Goal: Task Accomplishment & Management: Complete application form

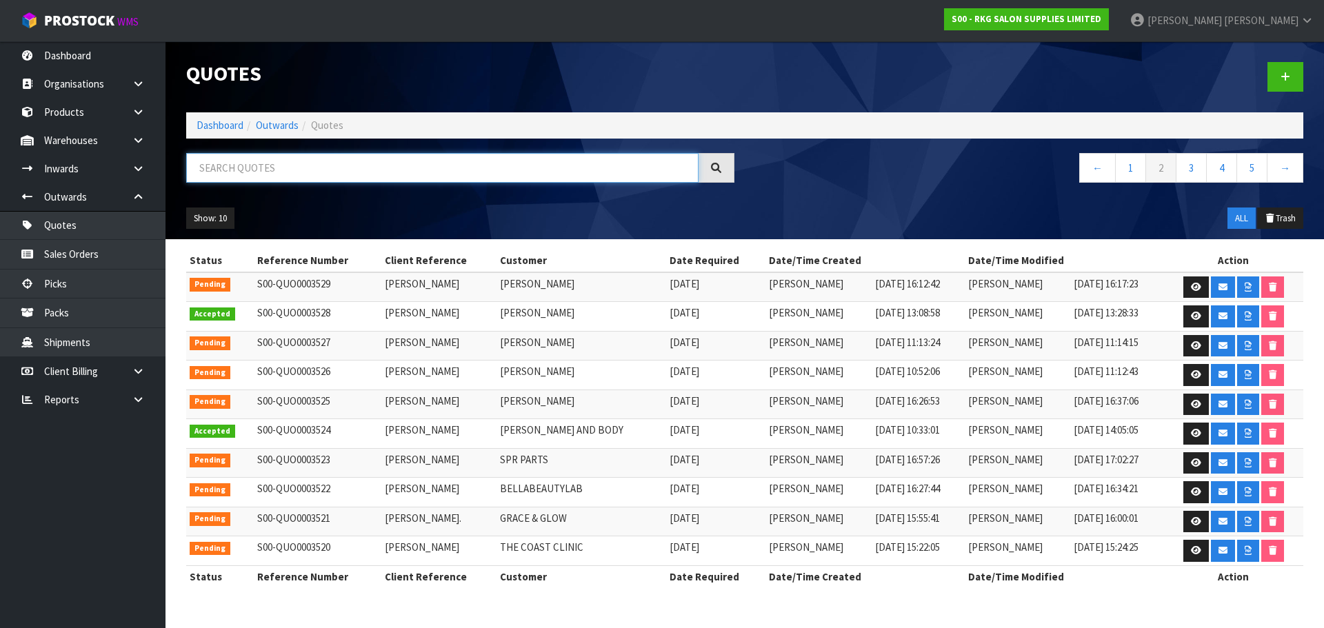
click at [249, 165] on input "text" at bounding box center [442, 168] width 512 height 30
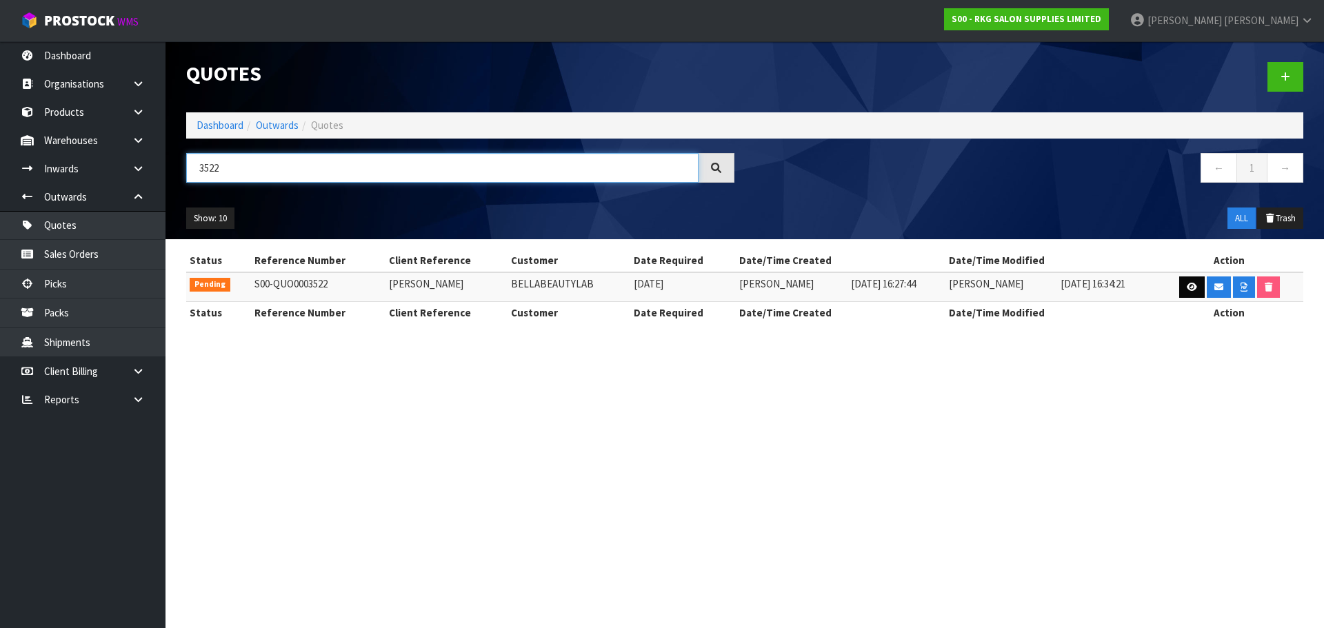
type input "3522"
click at [1190, 286] on icon at bounding box center [1191, 287] width 10 height 9
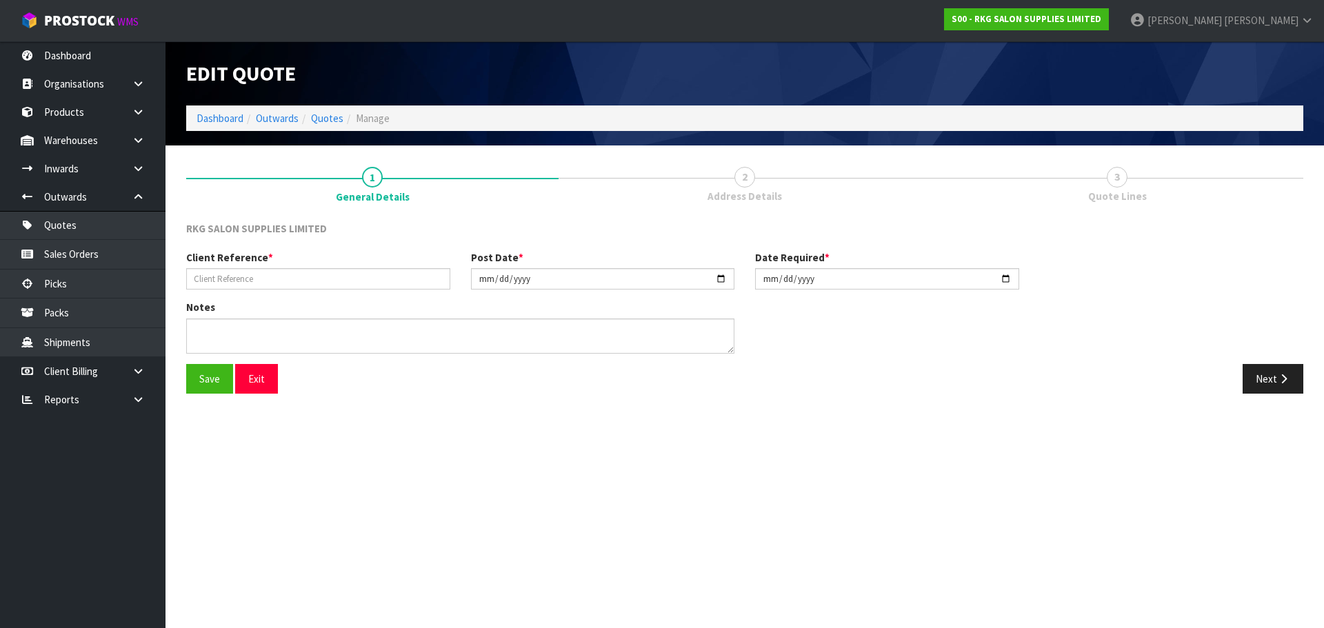
type input "ISABEL MORRESEY"
type input "2025-08-25"
type textarea "BEAUTY STARTER SET 2 BLACK - WELLINGTON 360 BED, BAKEWELL TROLLEY, HOBART STOOL"
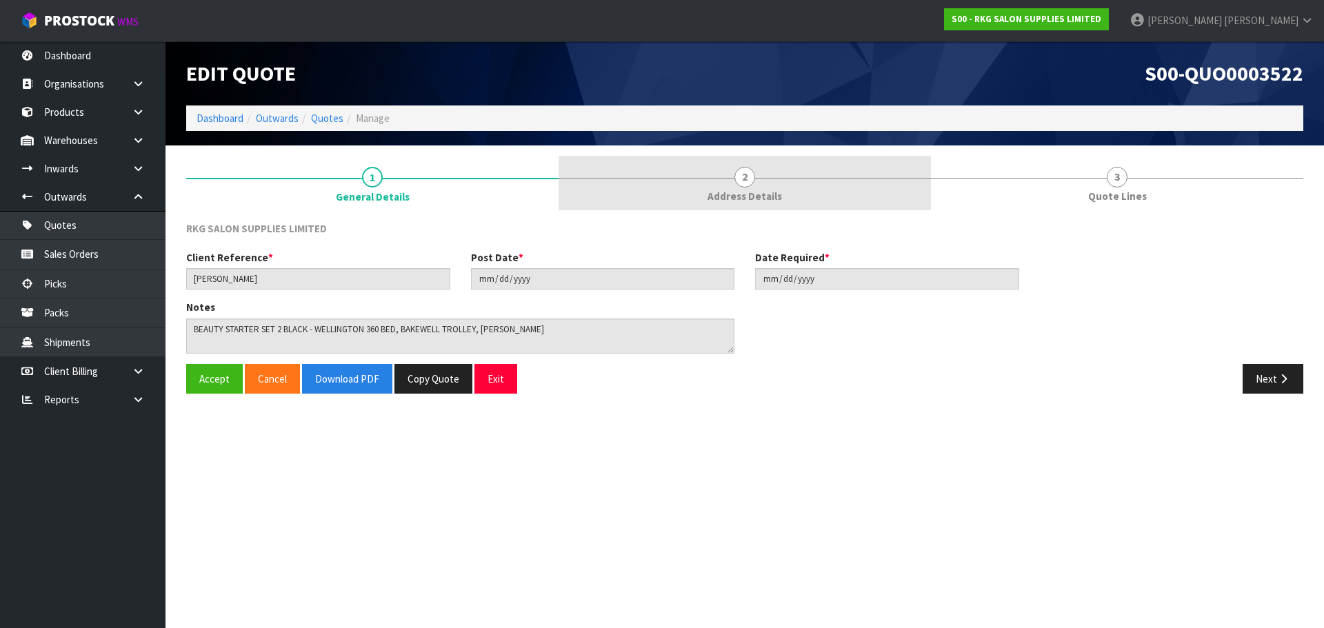
click at [750, 181] on span "2" at bounding box center [744, 177] width 21 height 21
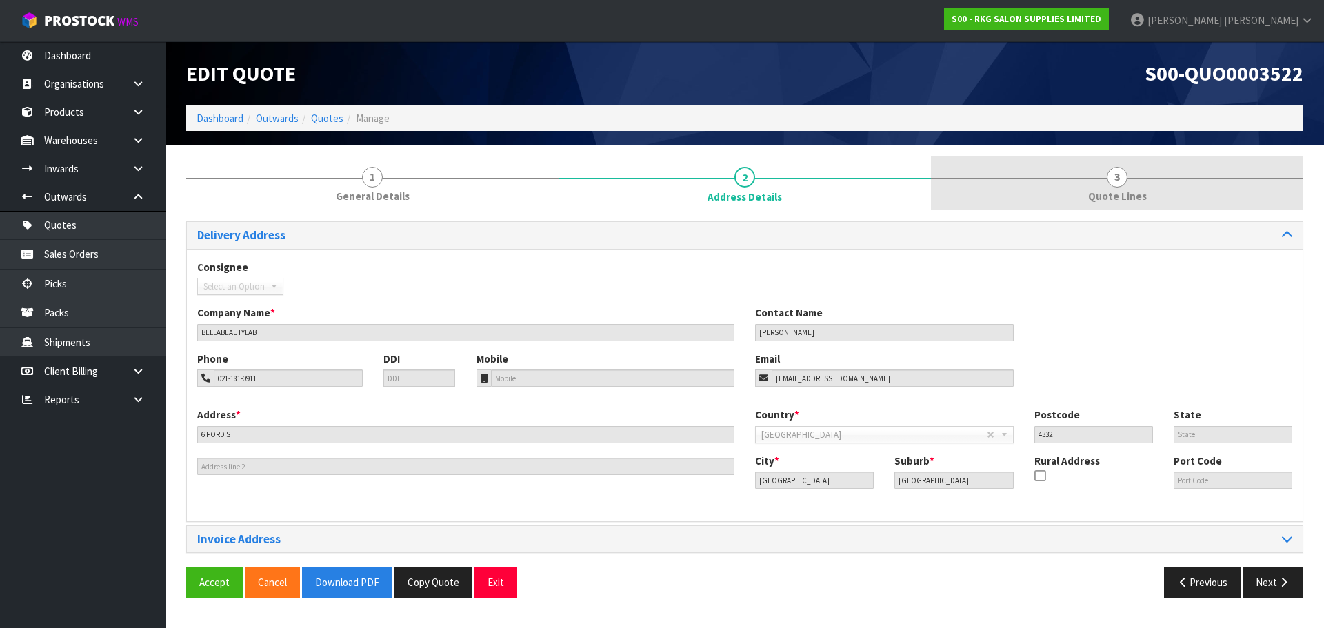
click at [1117, 181] on span "3" at bounding box center [1116, 177] width 21 height 21
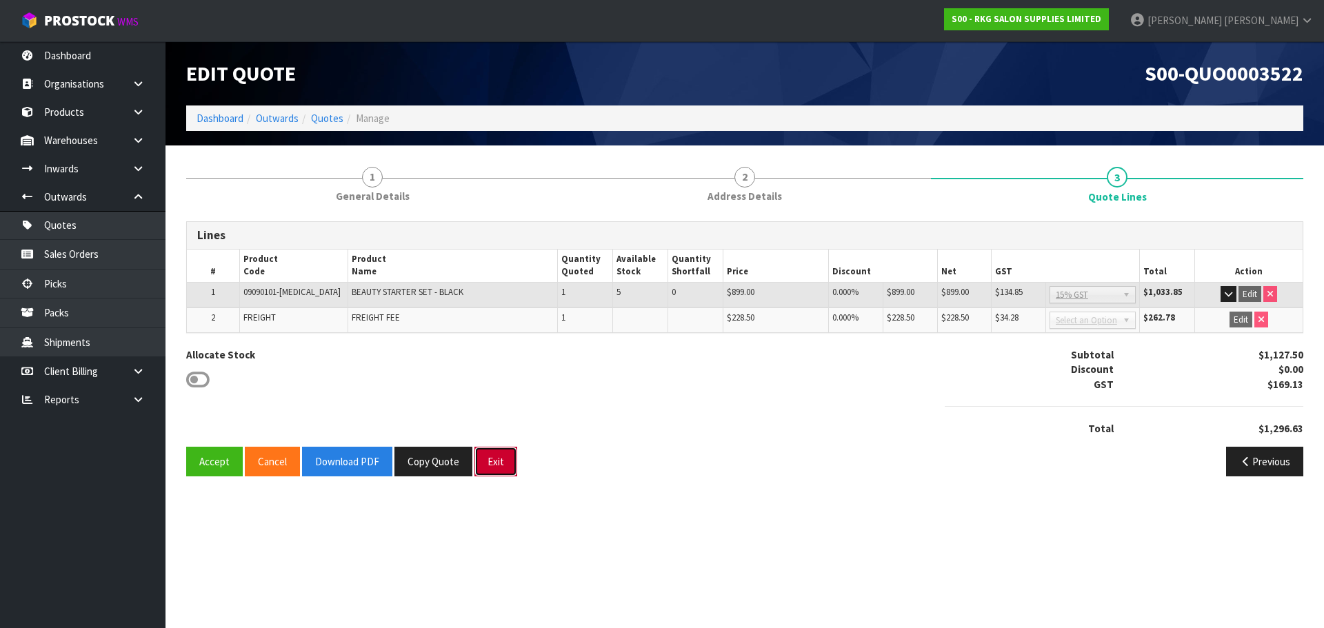
click at [491, 459] on button "Exit" at bounding box center [495, 462] width 43 height 30
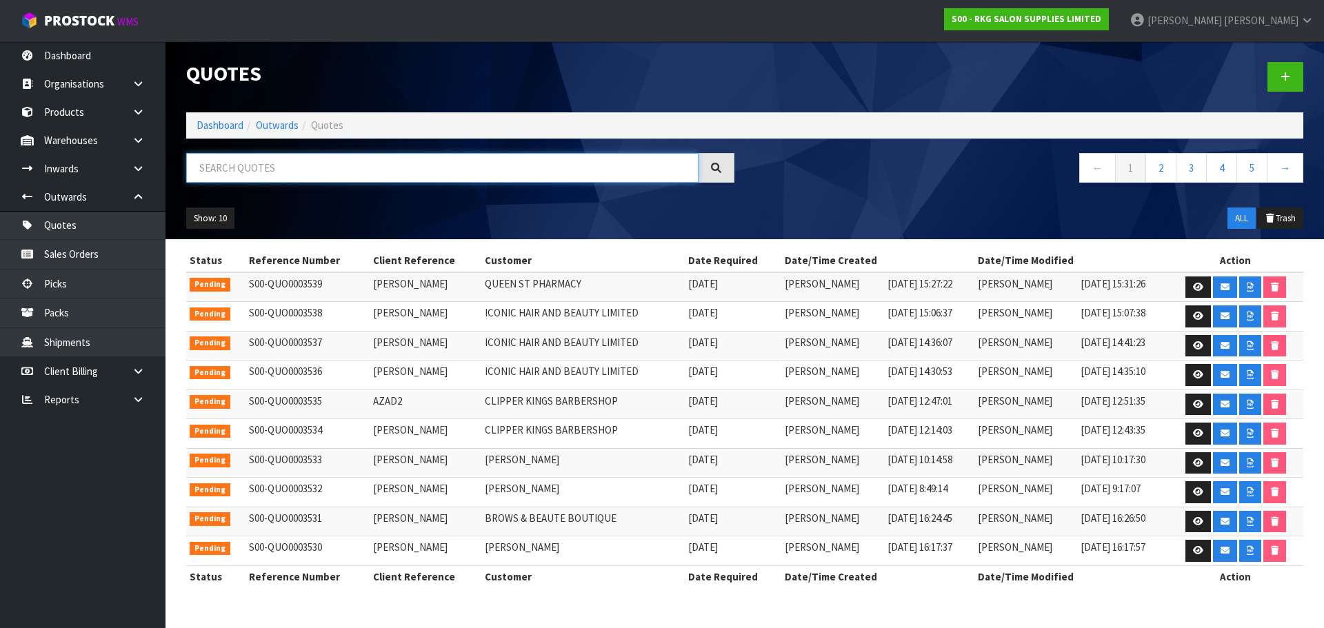
click at [265, 163] on input "text" at bounding box center [442, 168] width 512 height 30
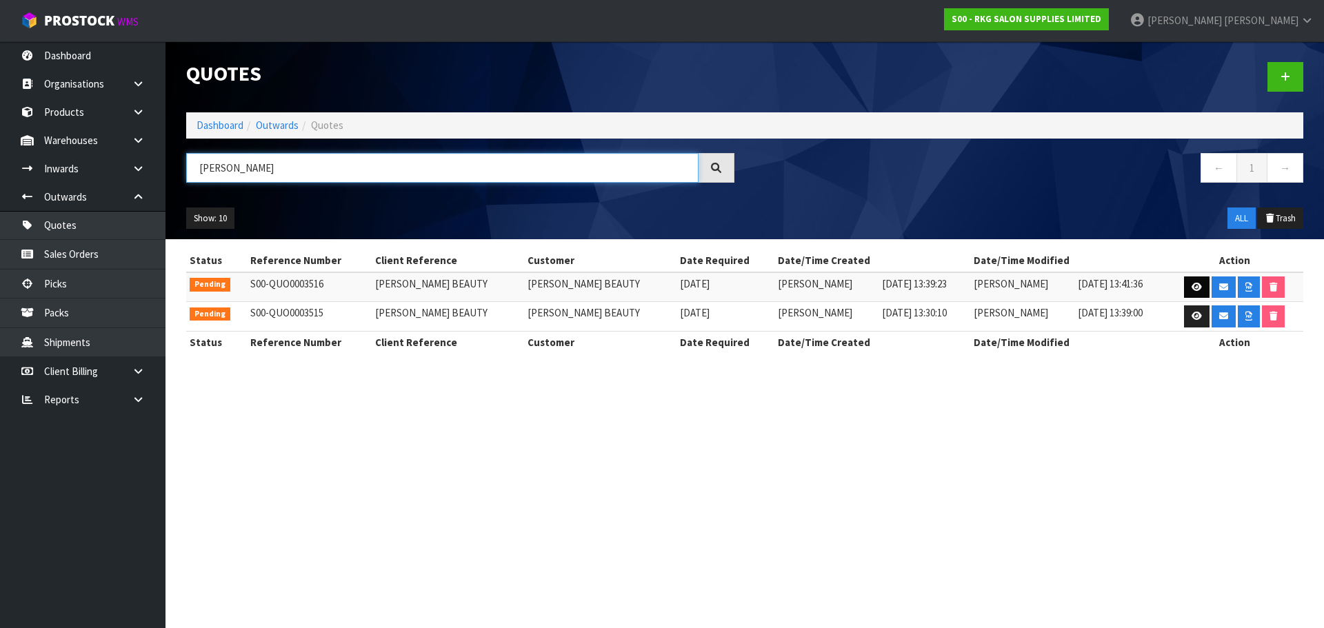
type input "SARA BARBER"
click at [1194, 287] on icon at bounding box center [1196, 287] width 10 height 9
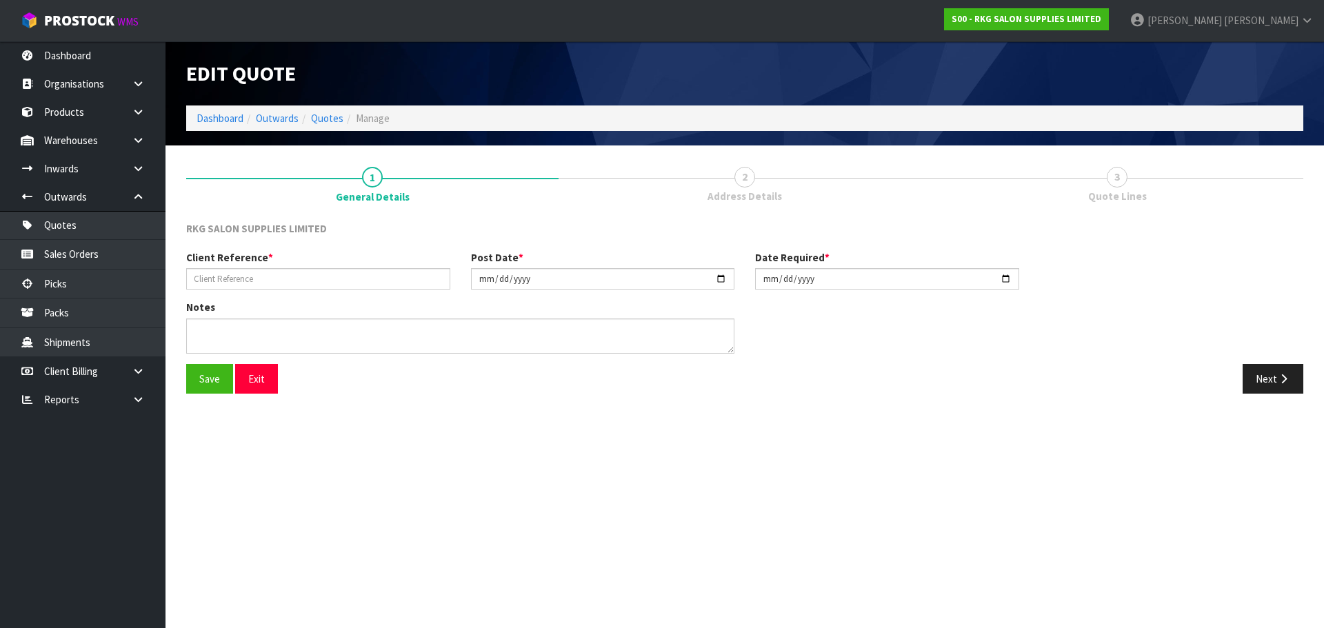
type input "SARA BARBER BEAUTY"
type input "2025-08-22"
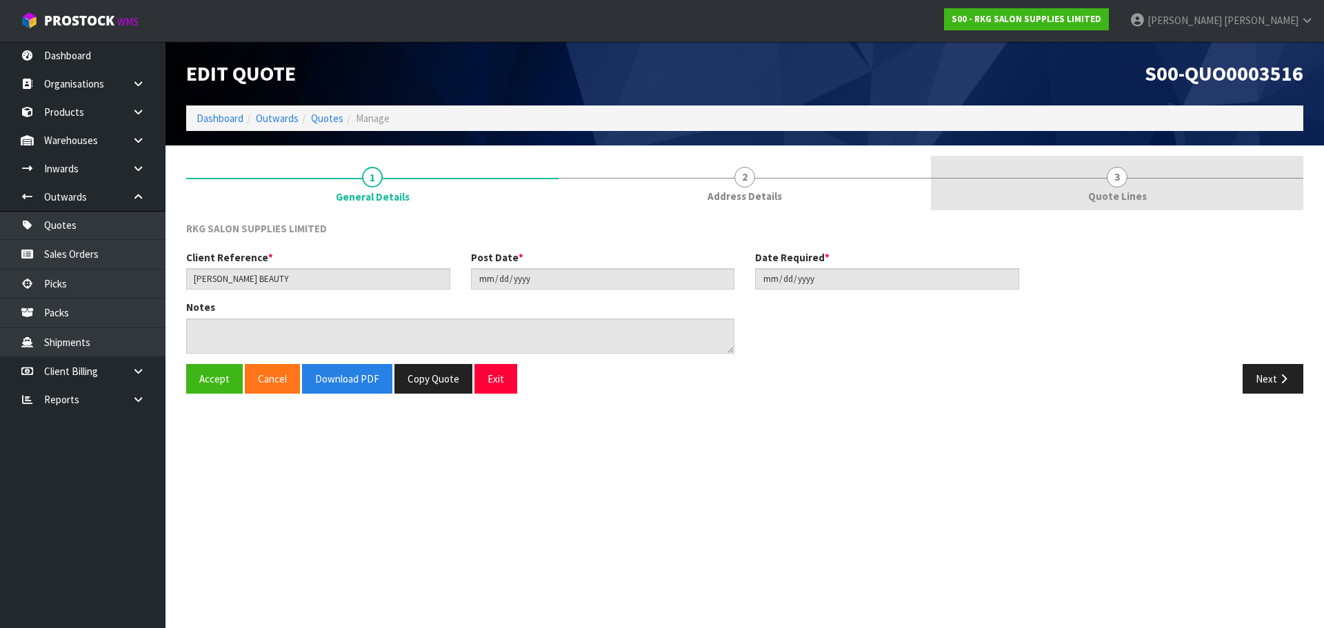
click at [1116, 173] on span "3" at bounding box center [1116, 177] width 21 height 21
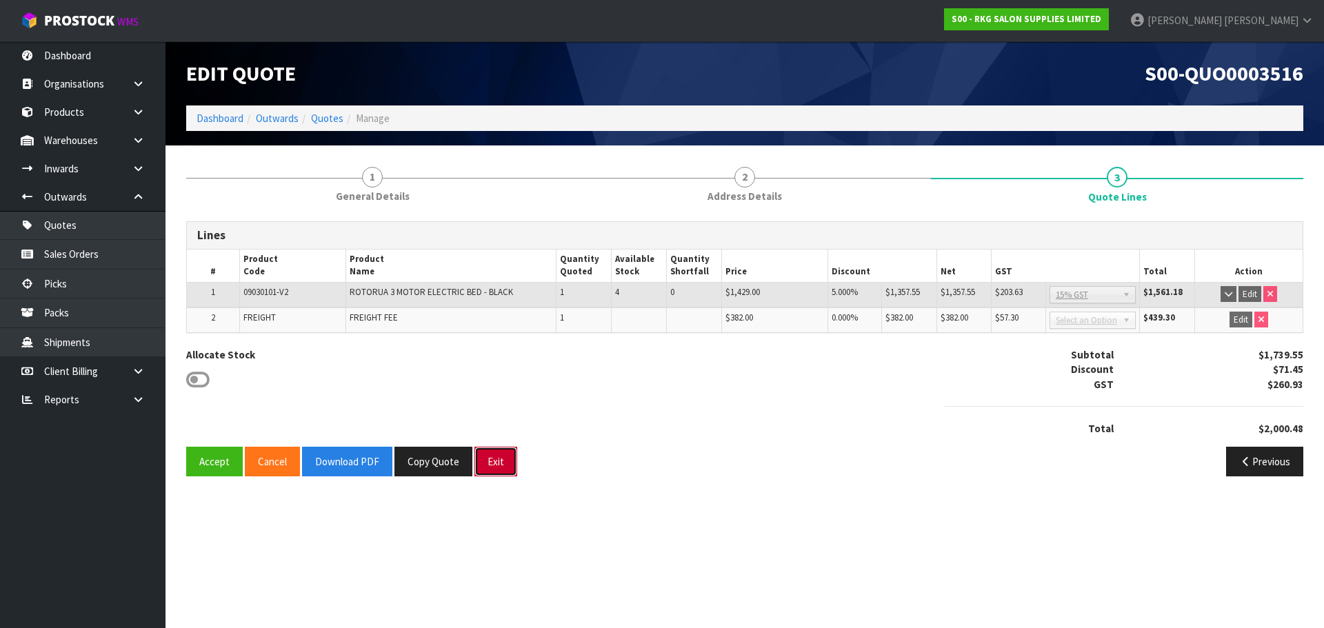
click at [489, 463] on button "Exit" at bounding box center [495, 462] width 43 height 30
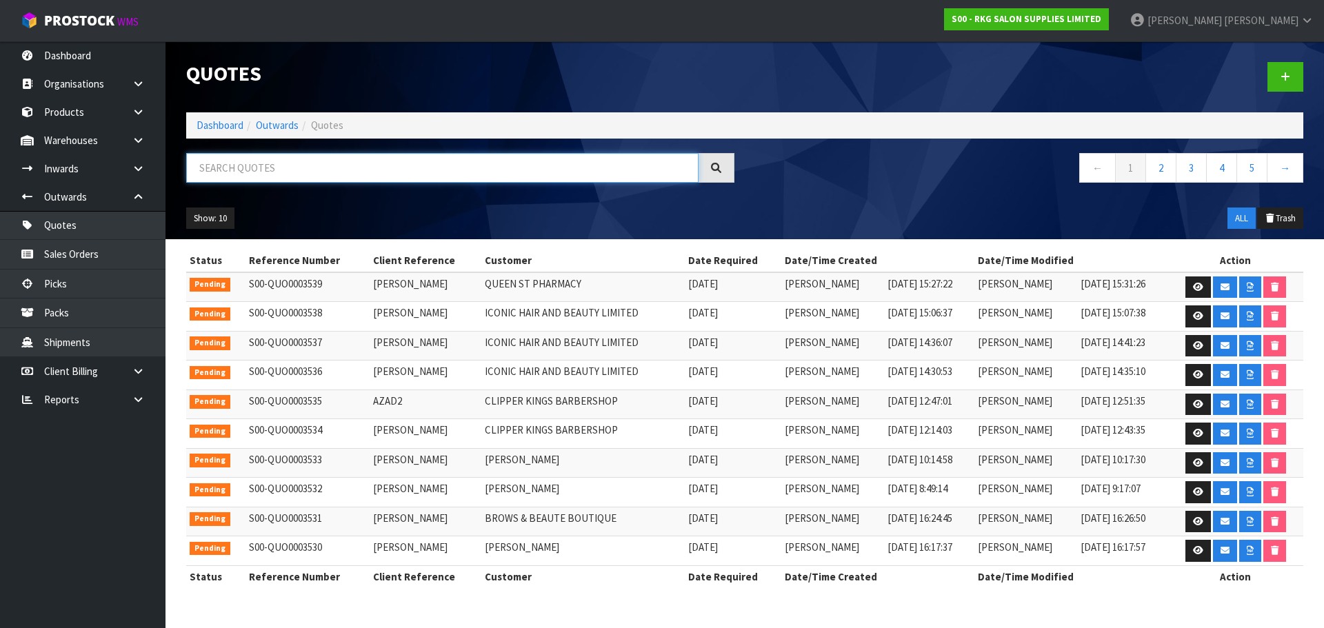
click at [221, 163] on input "text" at bounding box center [442, 168] width 512 height 30
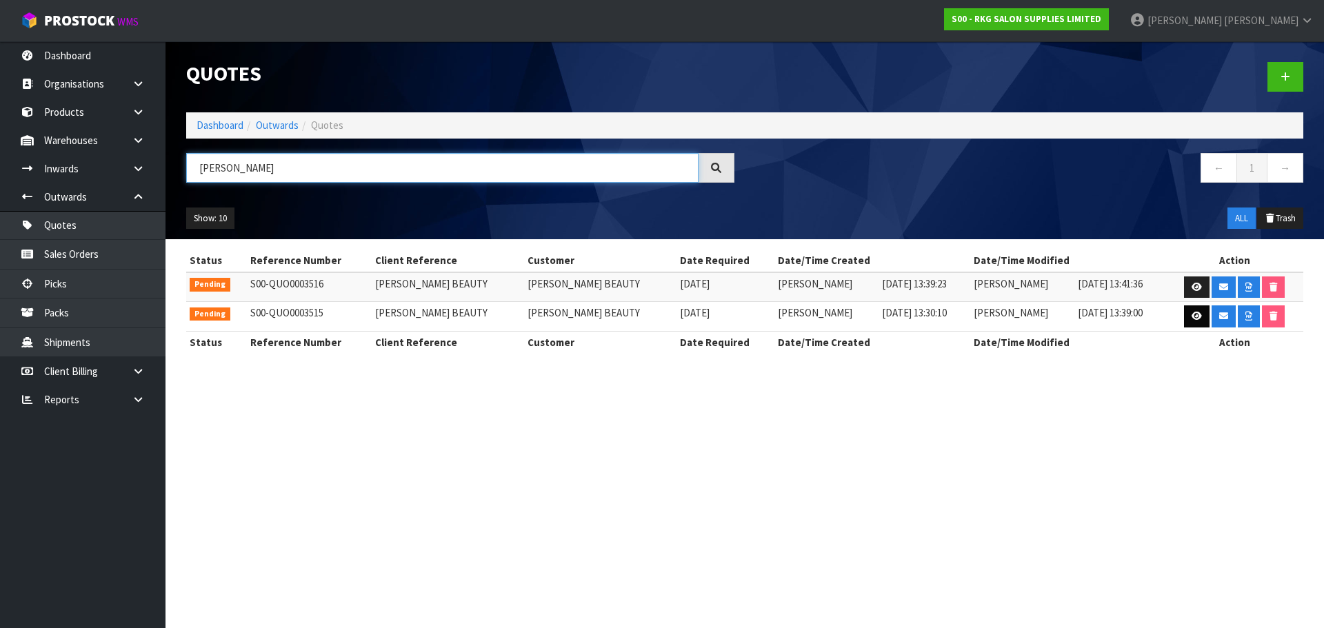
type input "SARA BARBER"
click at [1191, 316] on icon at bounding box center [1196, 316] width 10 height 9
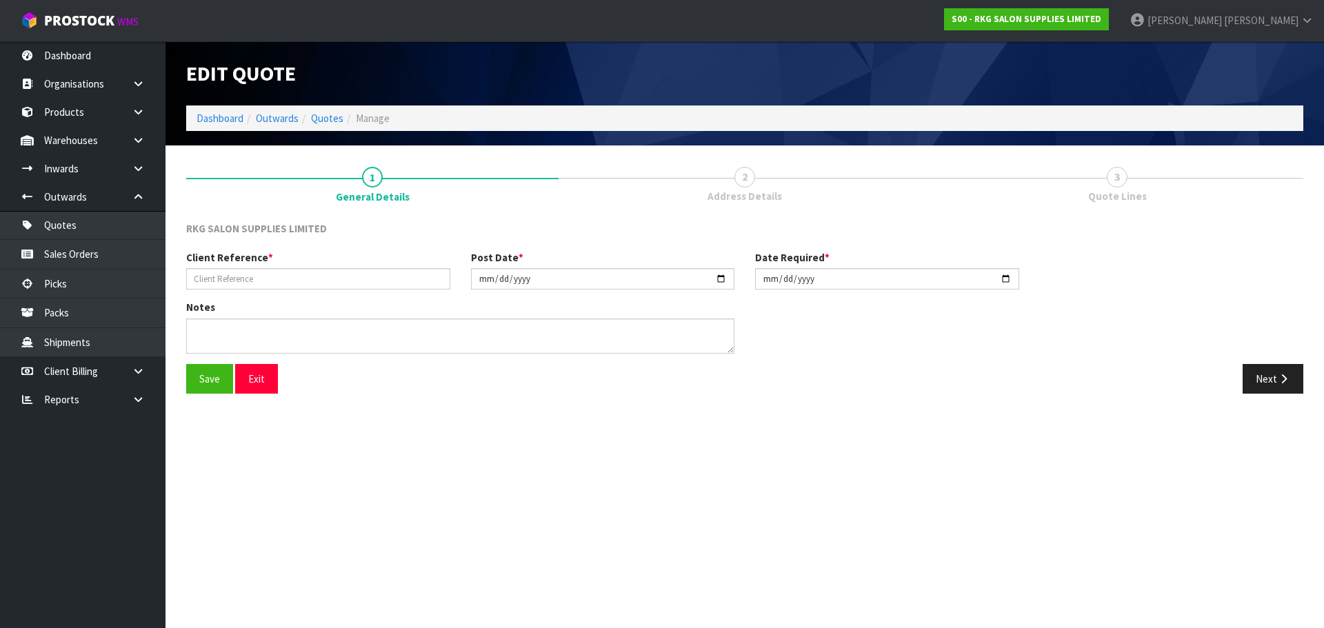
type input "SARA BARBER BEAUTY"
type input "2025-08-22"
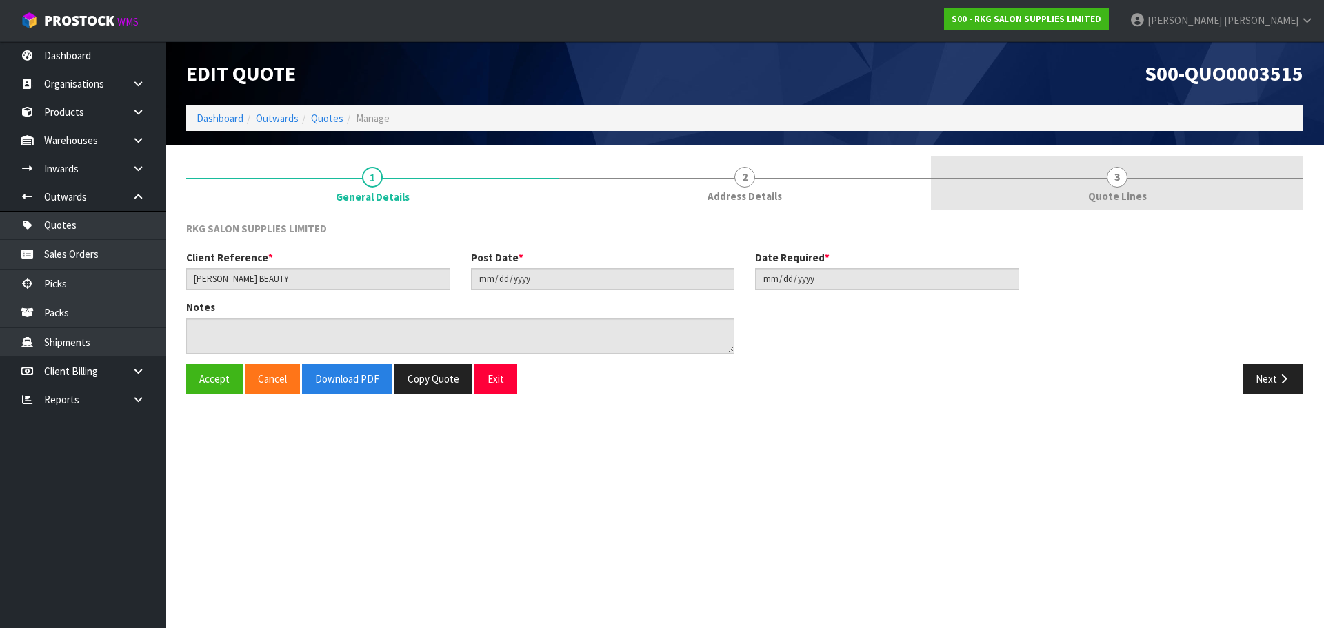
click at [1120, 175] on span "3" at bounding box center [1116, 177] width 21 height 21
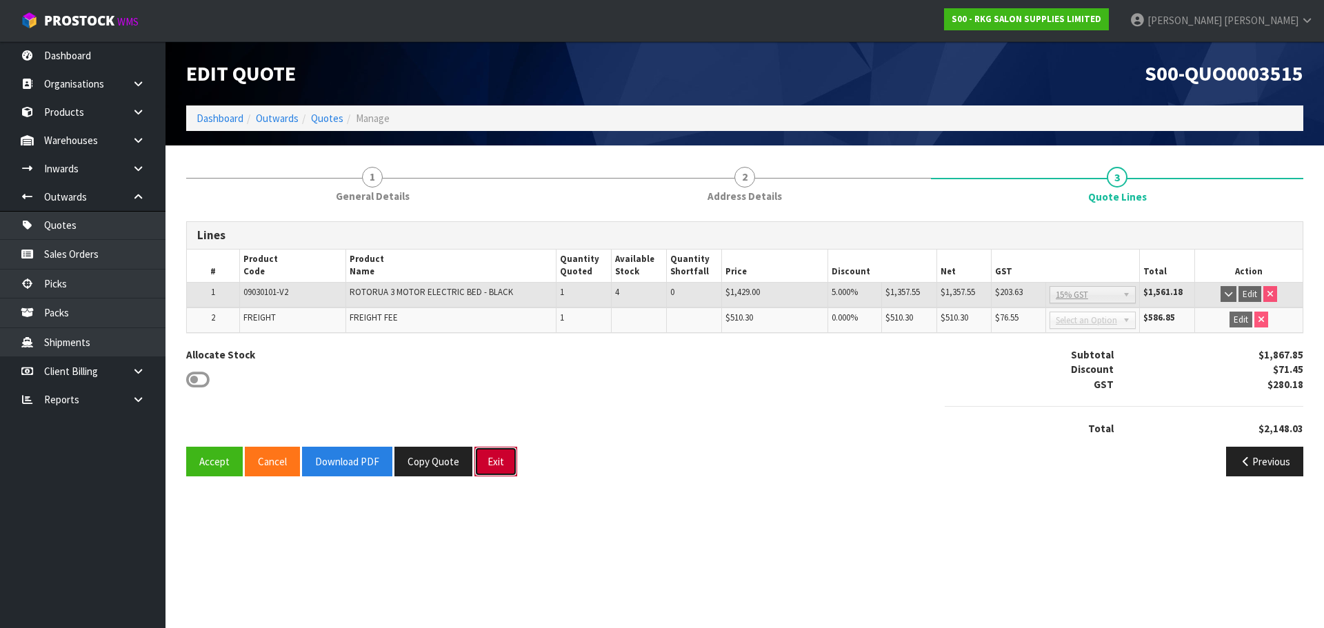
click at [499, 463] on button "Exit" at bounding box center [495, 462] width 43 height 30
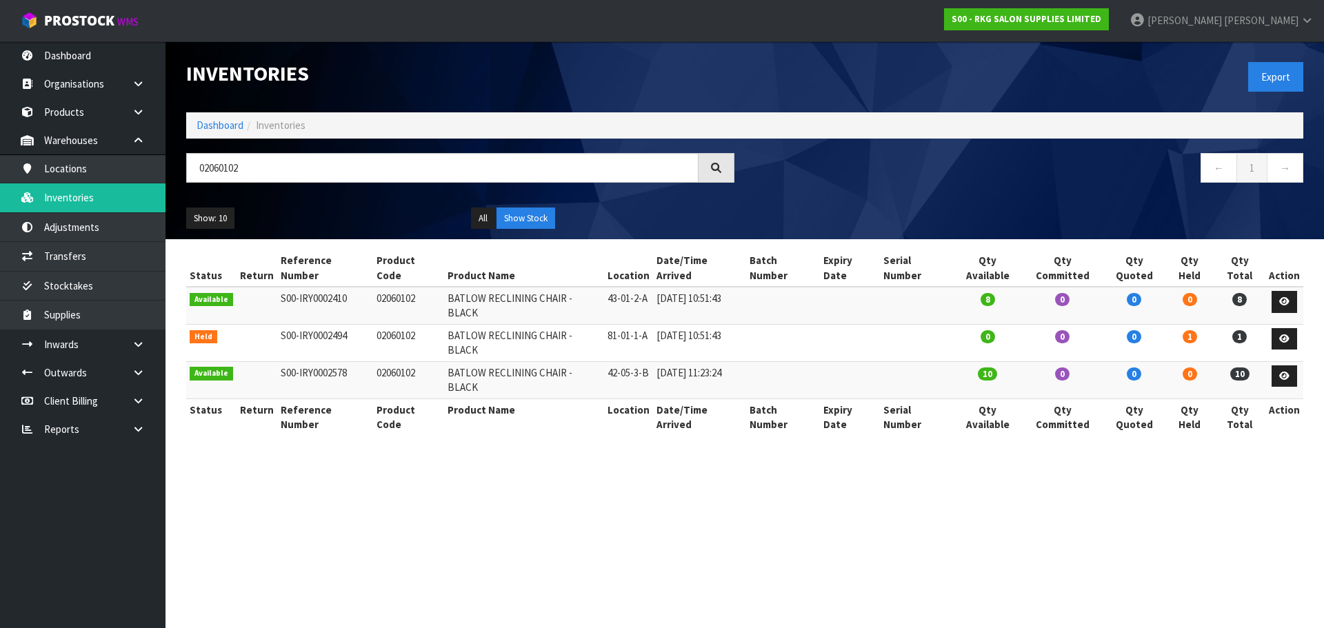
click at [178, 163] on div "02060102" at bounding box center [460, 173] width 569 height 40
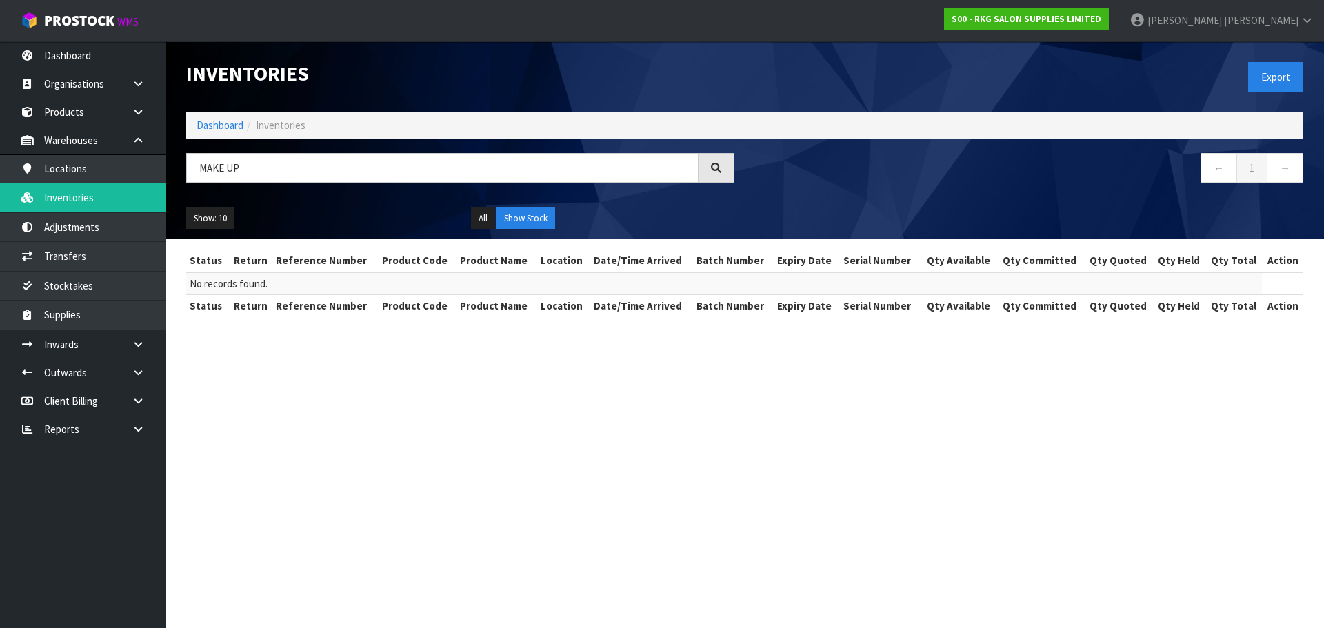
drag, startPoint x: 224, startPoint y: 173, endPoint x: 258, endPoint y: 173, distance: 33.8
click at [258, 173] on input "MAKE UP" at bounding box center [442, 168] width 512 height 30
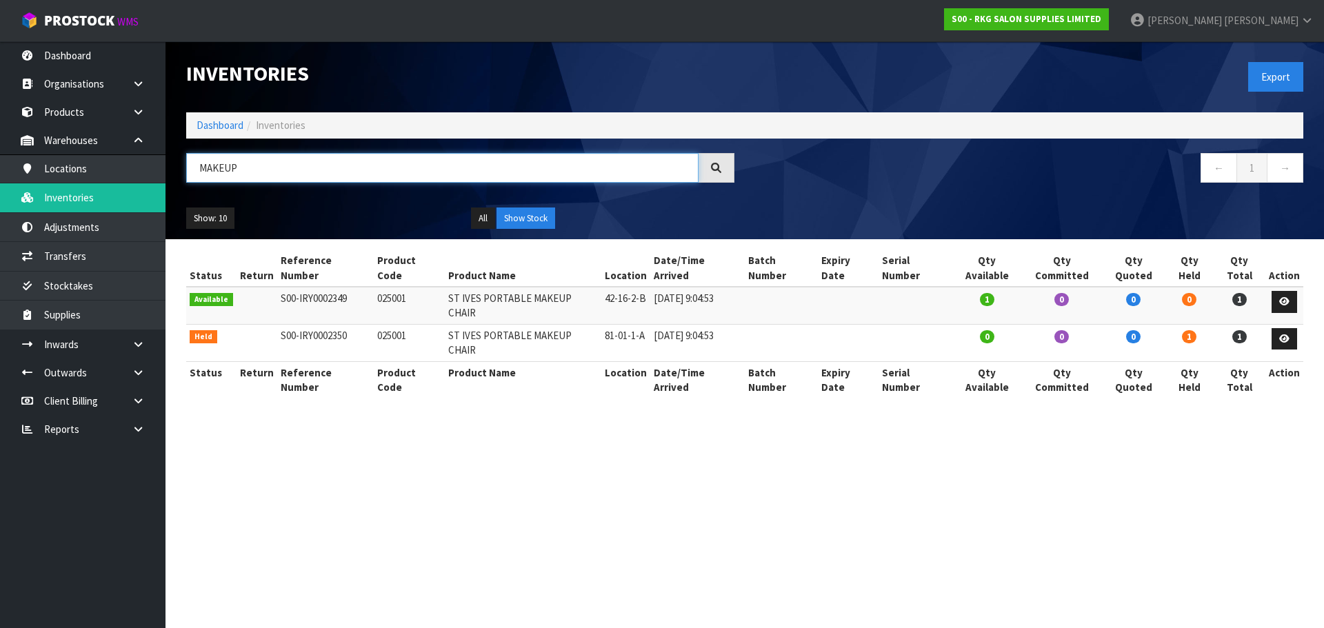
drag, startPoint x: 250, startPoint y: 179, endPoint x: 200, endPoint y: 183, distance: 49.8
click at [200, 183] on div "MAKEUP" at bounding box center [460, 173] width 569 height 40
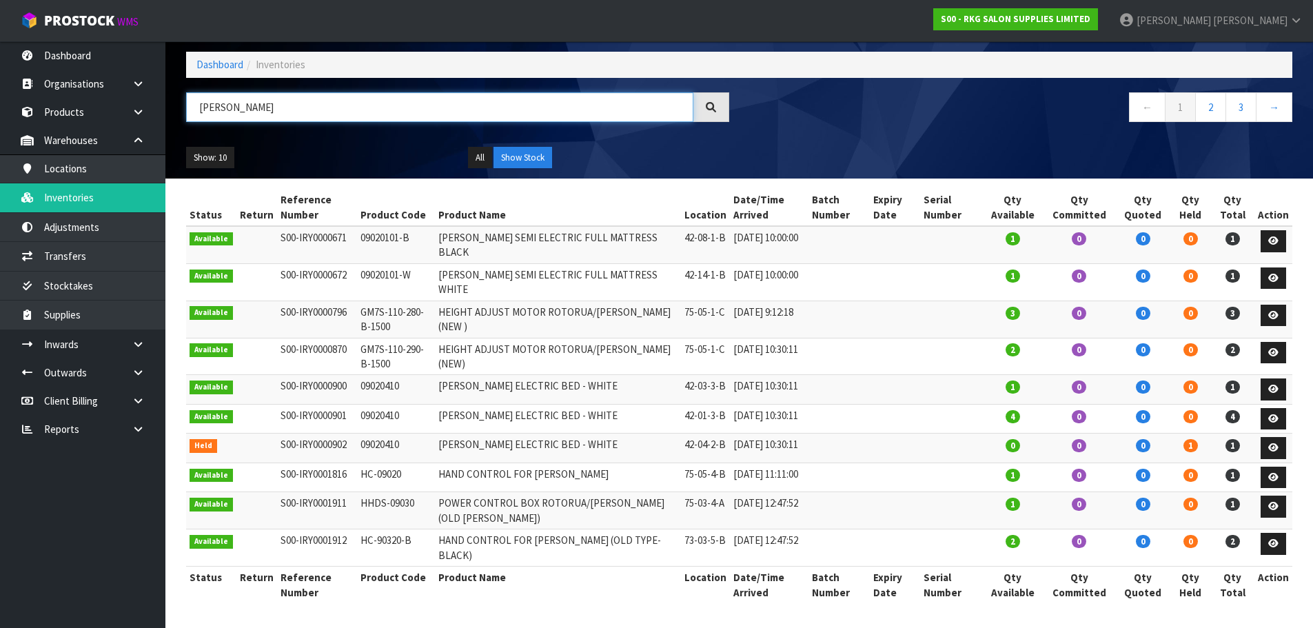
scroll to position [92, 0]
type input "[PERSON_NAME]"
click at [1210, 92] on link "2" at bounding box center [1210, 107] width 31 height 30
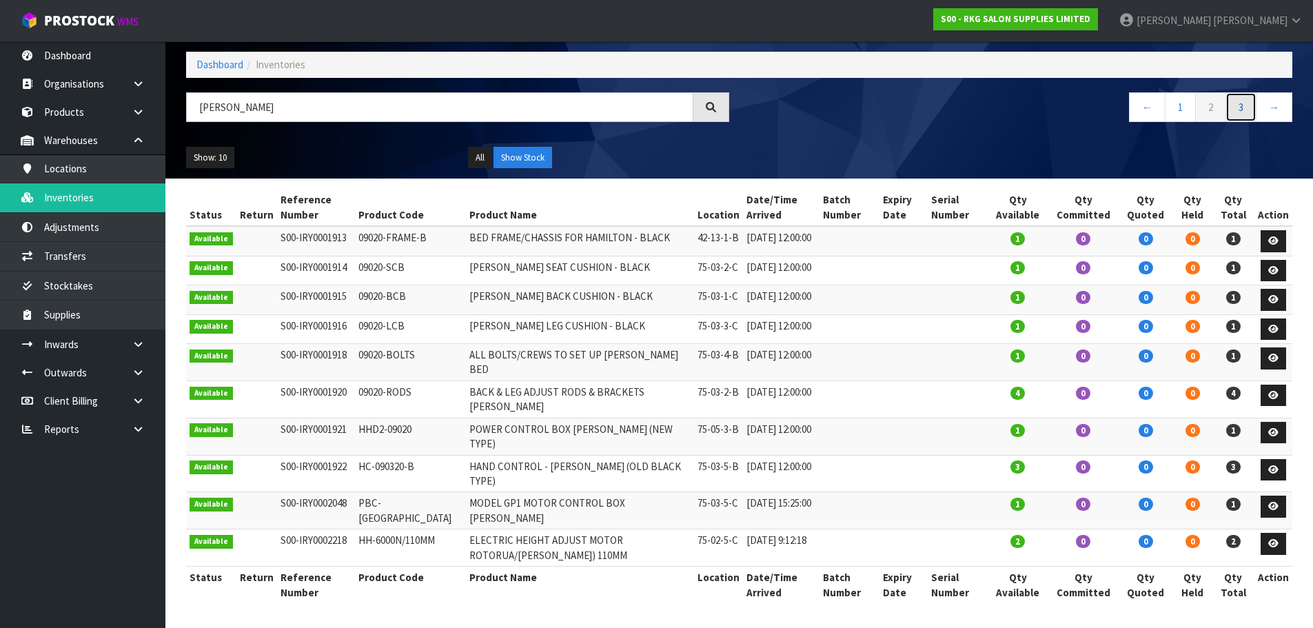
click at [1245, 92] on link "3" at bounding box center [1241, 107] width 31 height 30
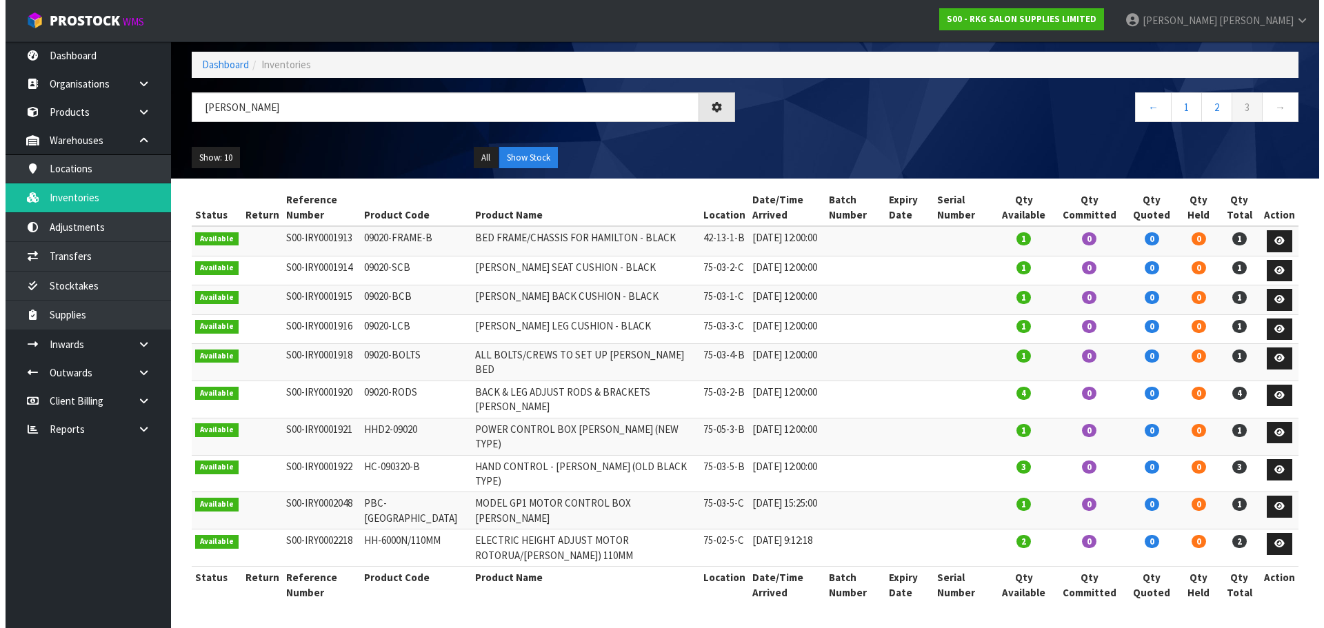
scroll to position [0, 0]
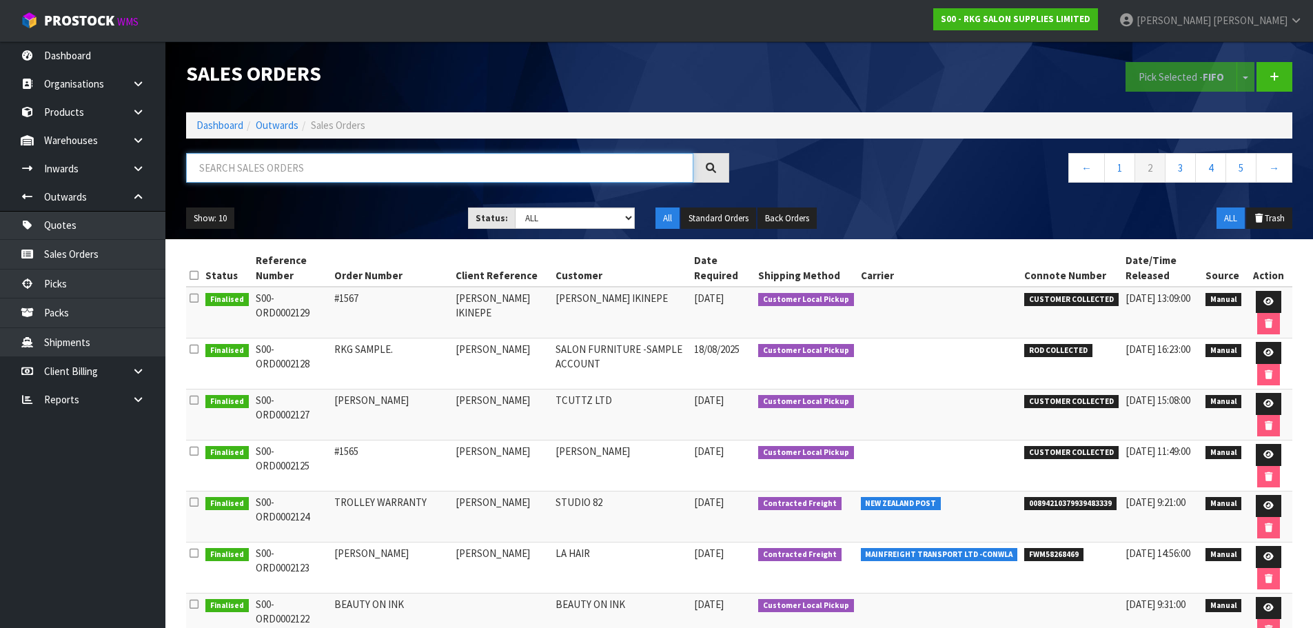
click at [256, 174] on input "text" at bounding box center [439, 168] width 507 height 30
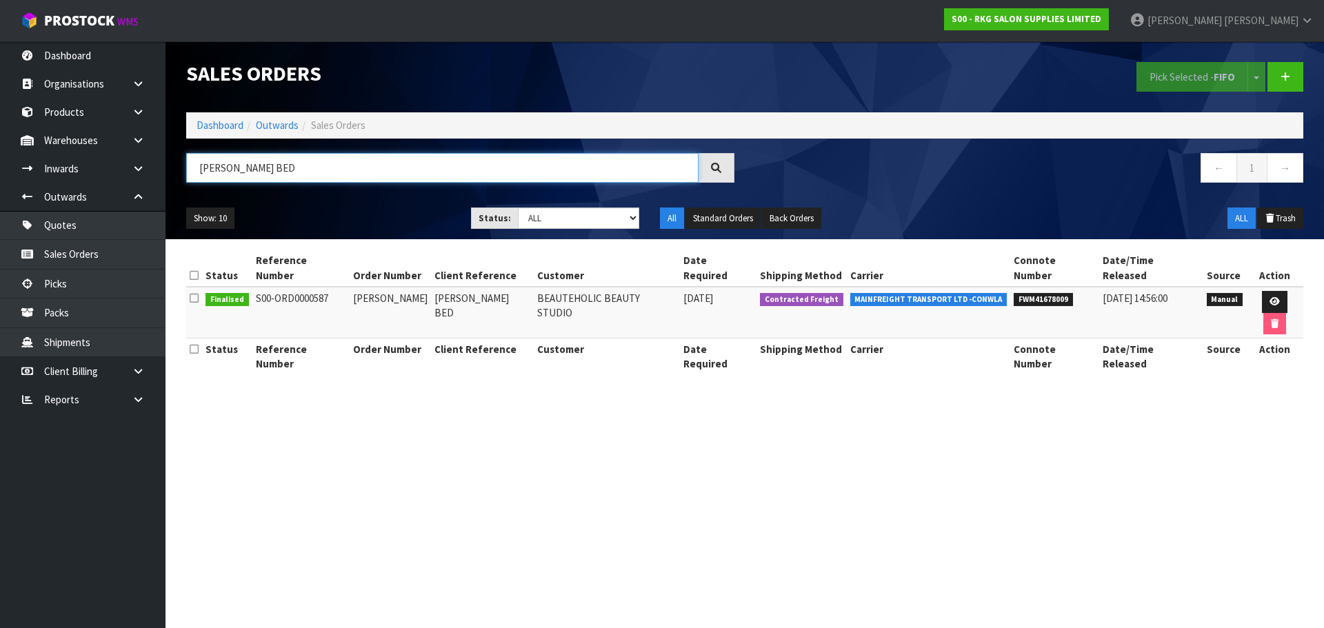
drag, startPoint x: 289, startPoint y: 169, endPoint x: 196, endPoint y: 169, distance: 92.4
click at [196, 169] on input "HAMILTON BED" at bounding box center [442, 168] width 512 height 30
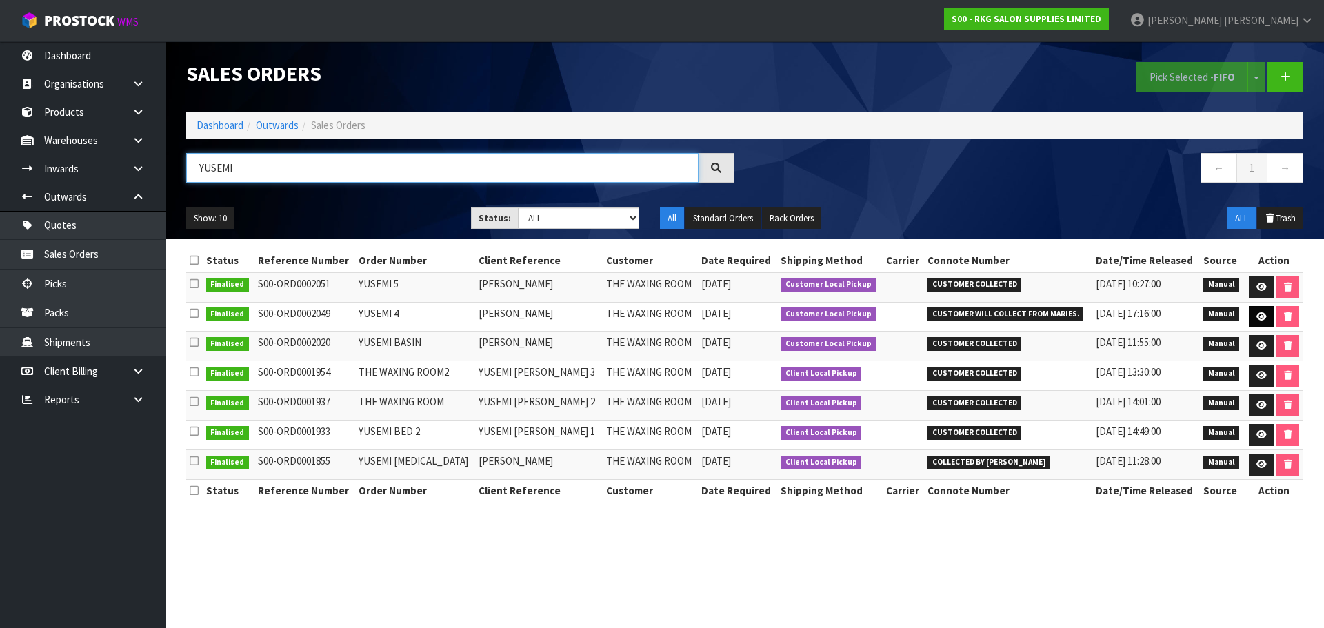
type input "YUSEMI"
click at [1256, 317] on icon at bounding box center [1261, 316] width 10 height 9
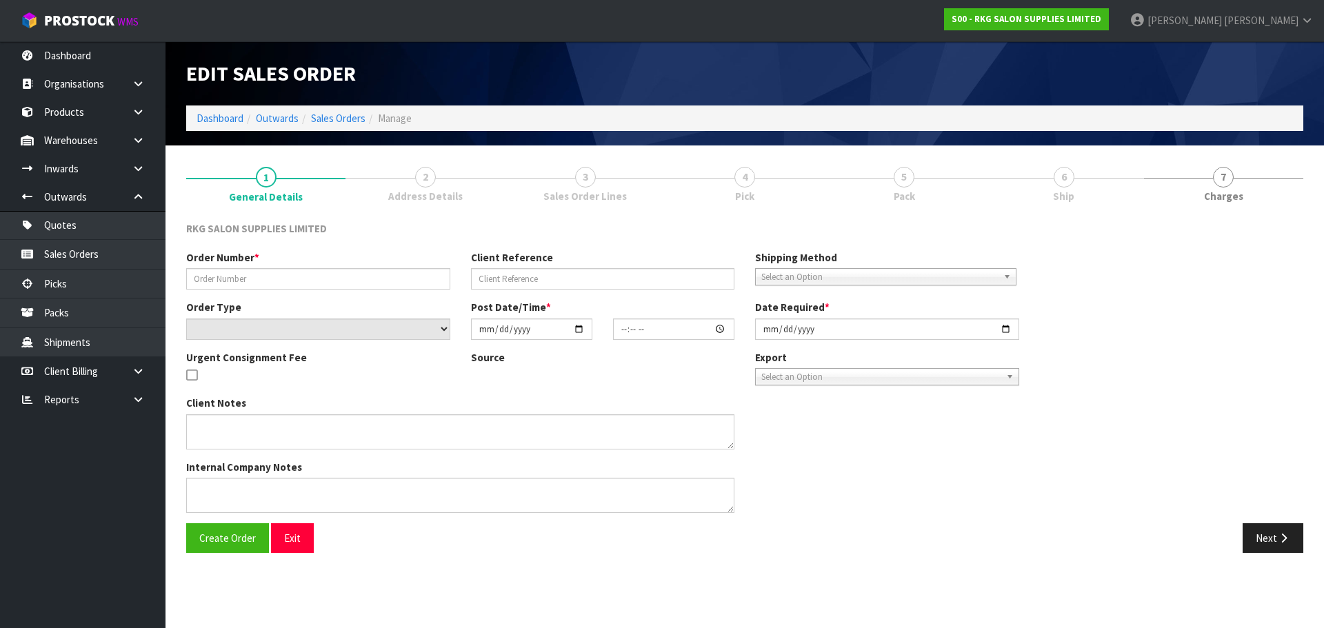
type input "YUSEMI 4"
type input "YUSEMI ALMANZA"
select select "number:0"
type input "2025-07-04"
type input "00:00:00.000"
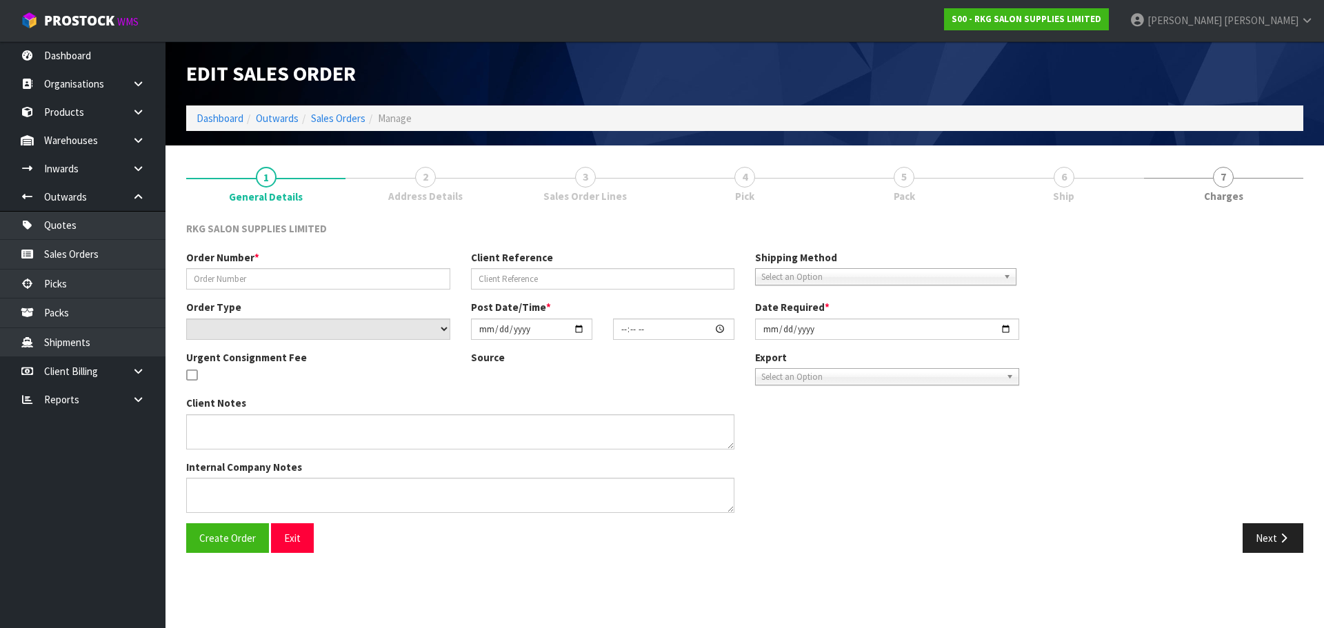
type input "2025-07-04"
type textarea "FOR PICK UP"
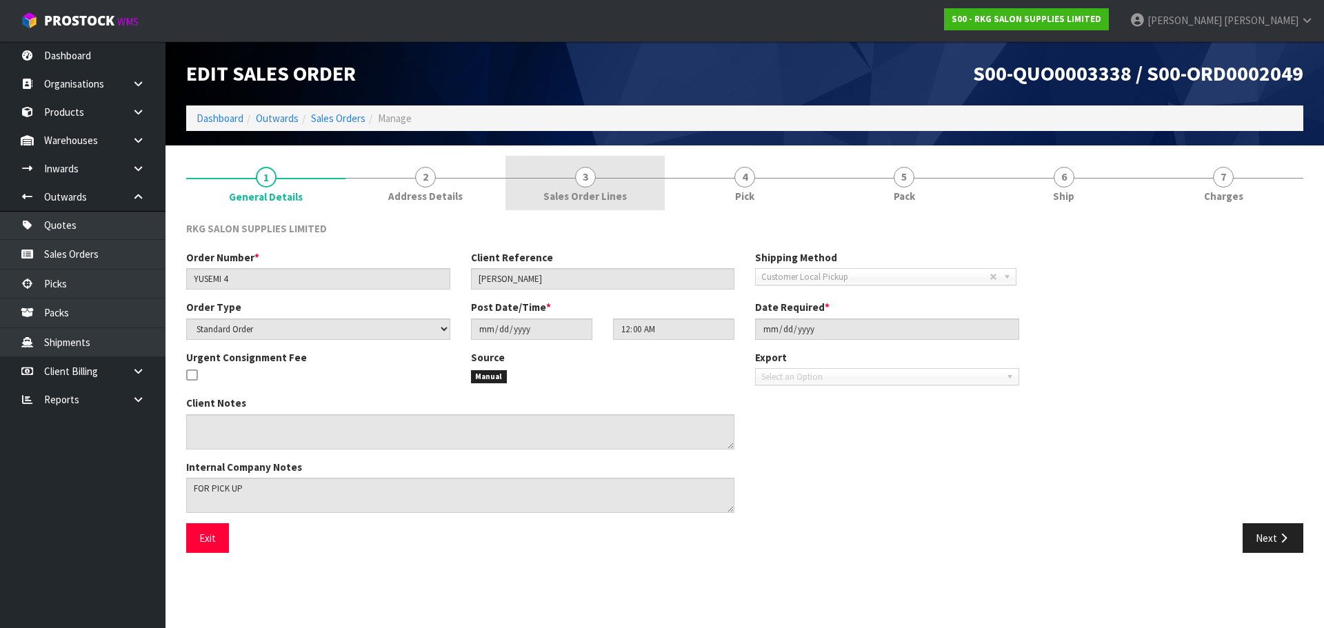
click at [589, 183] on span "3" at bounding box center [585, 177] width 21 height 21
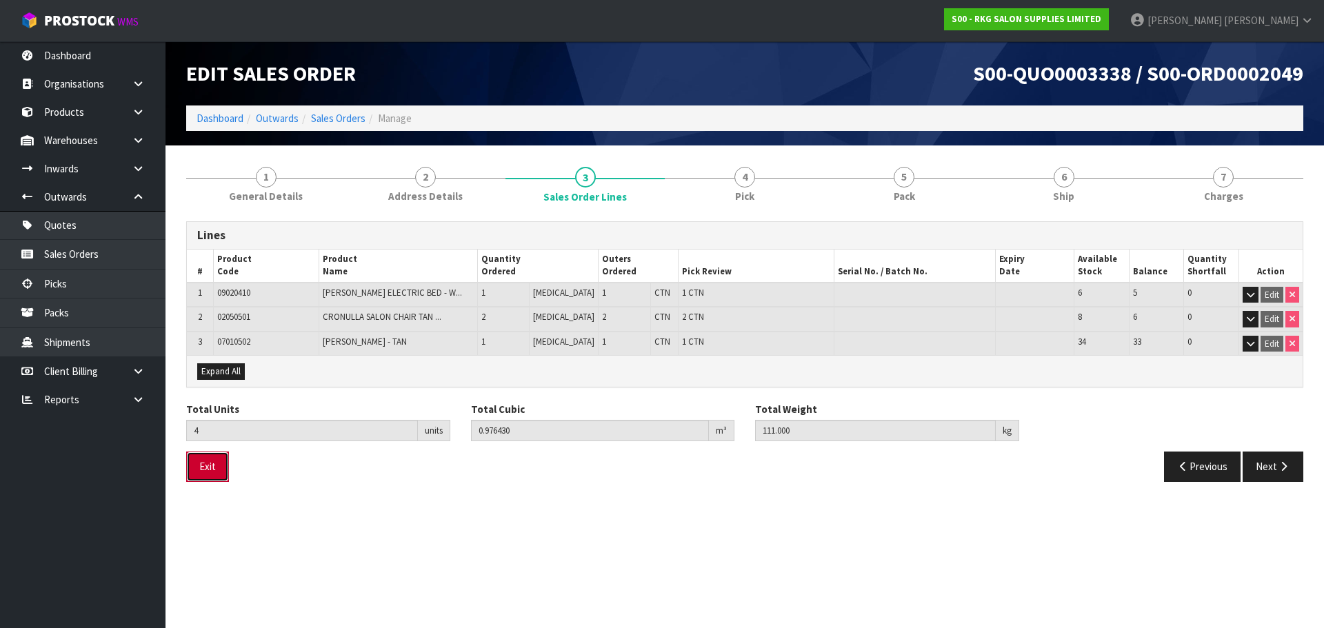
click at [222, 470] on button "Exit" at bounding box center [207, 467] width 43 height 30
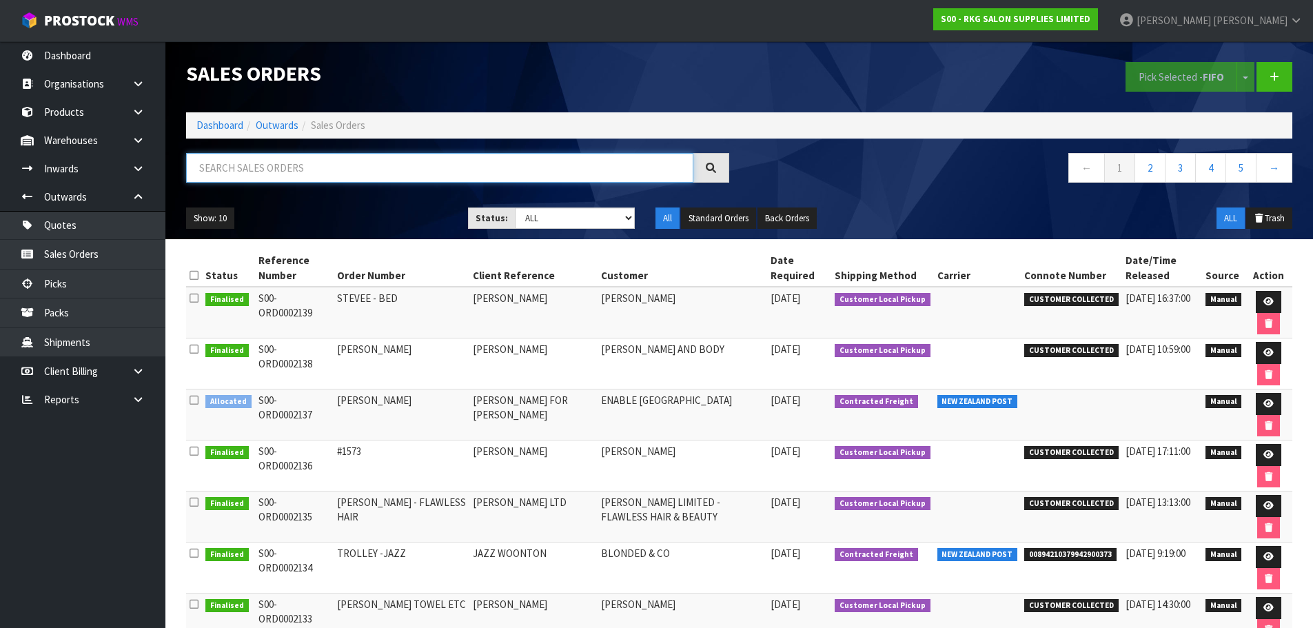
click at [301, 170] on input "text" at bounding box center [439, 168] width 507 height 30
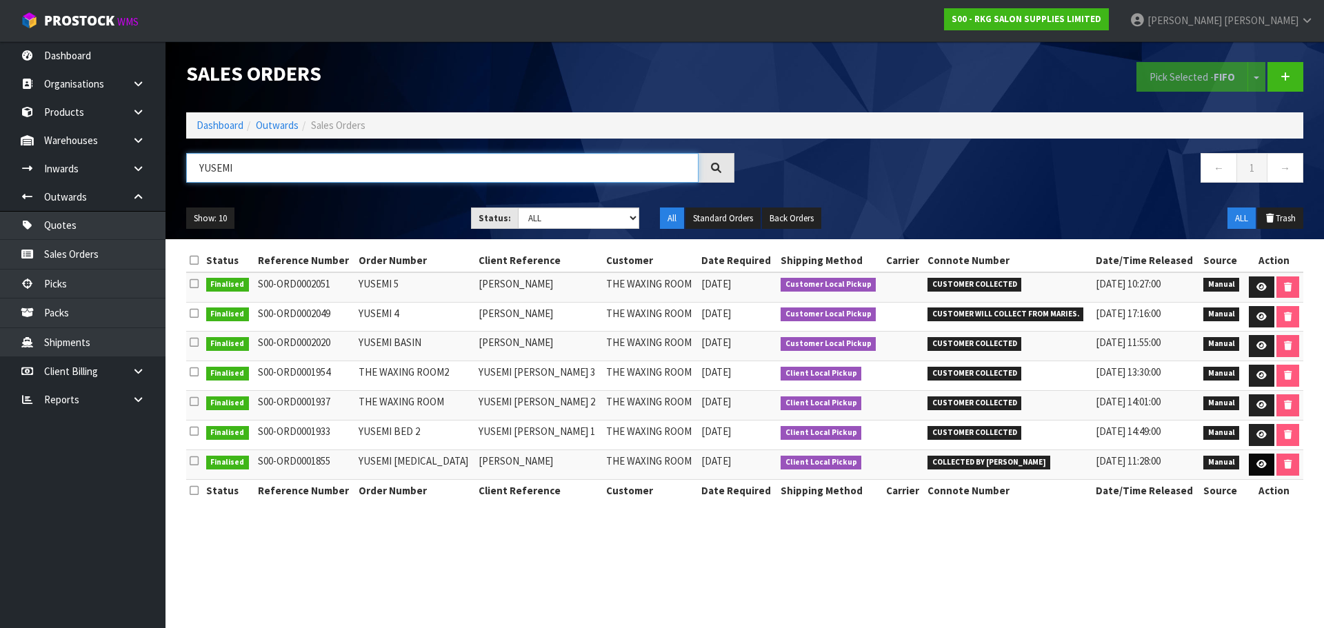
type input "YUSEMI"
click at [1256, 465] on icon at bounding box center [1261, 464] width 10 height 9
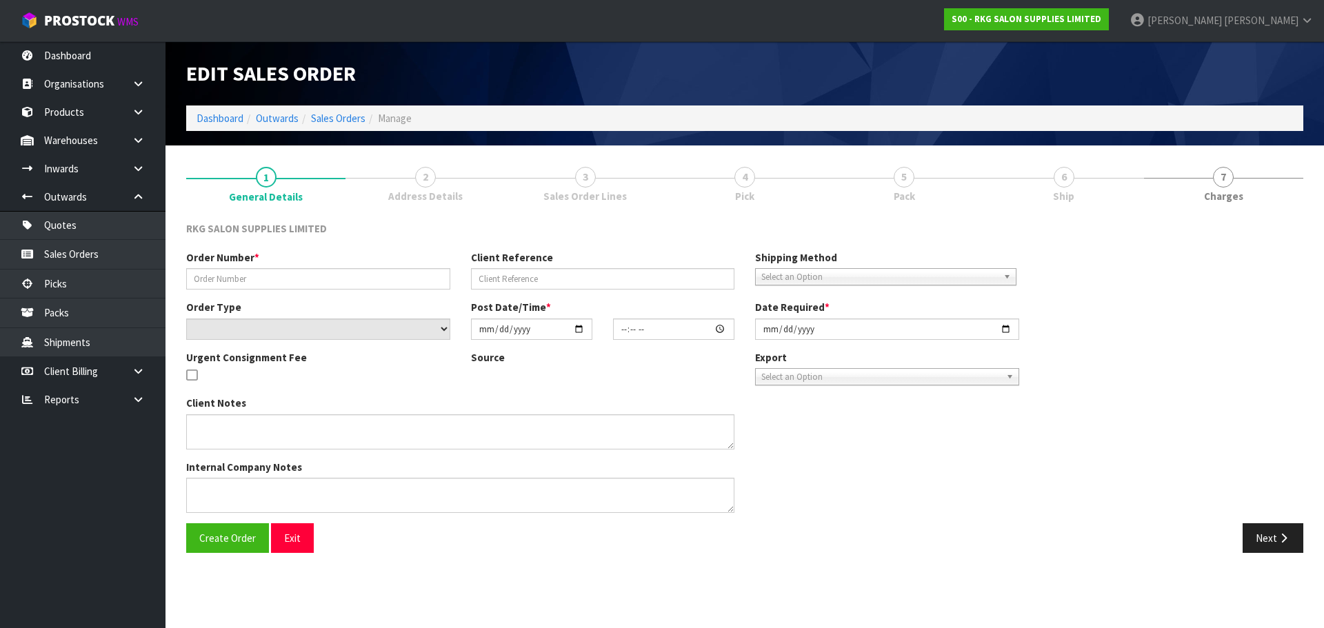
type input "YUSEMI BSS"
type input "YUSEMI ALMANZA"
select select "number:0"
type input "2025-02-11"
type input "00:00:00.000"
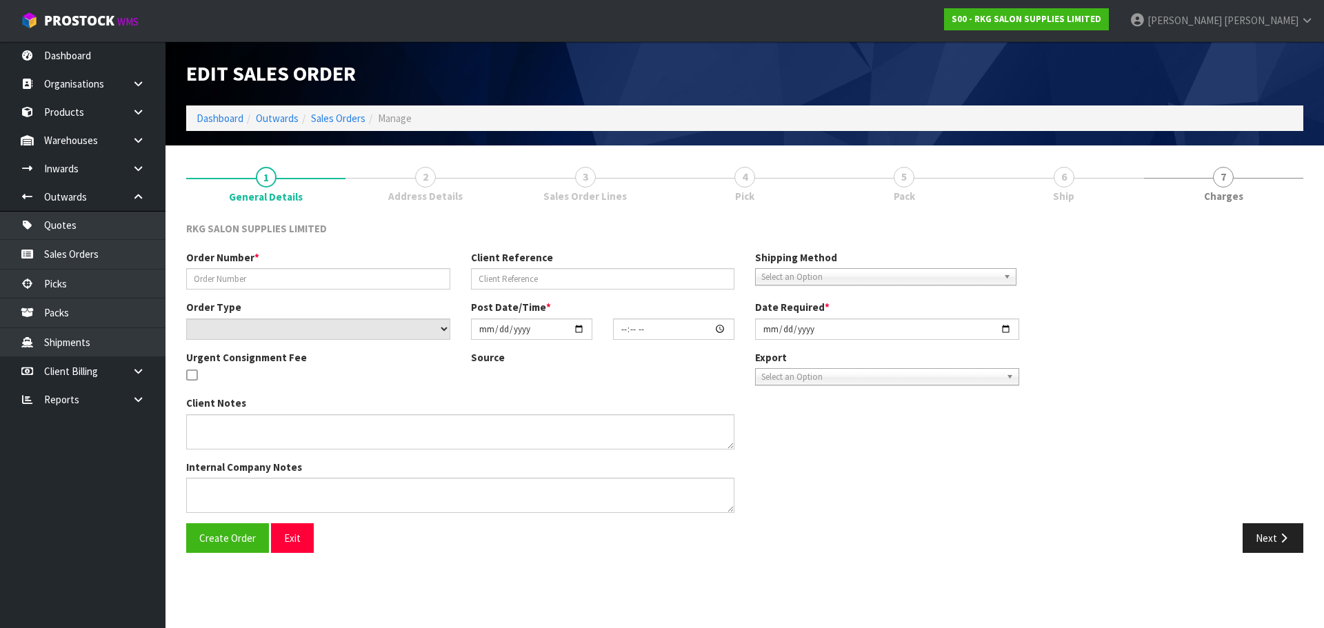
type input "2025-02-11"
type textarea "FOR PICK UP NOW"
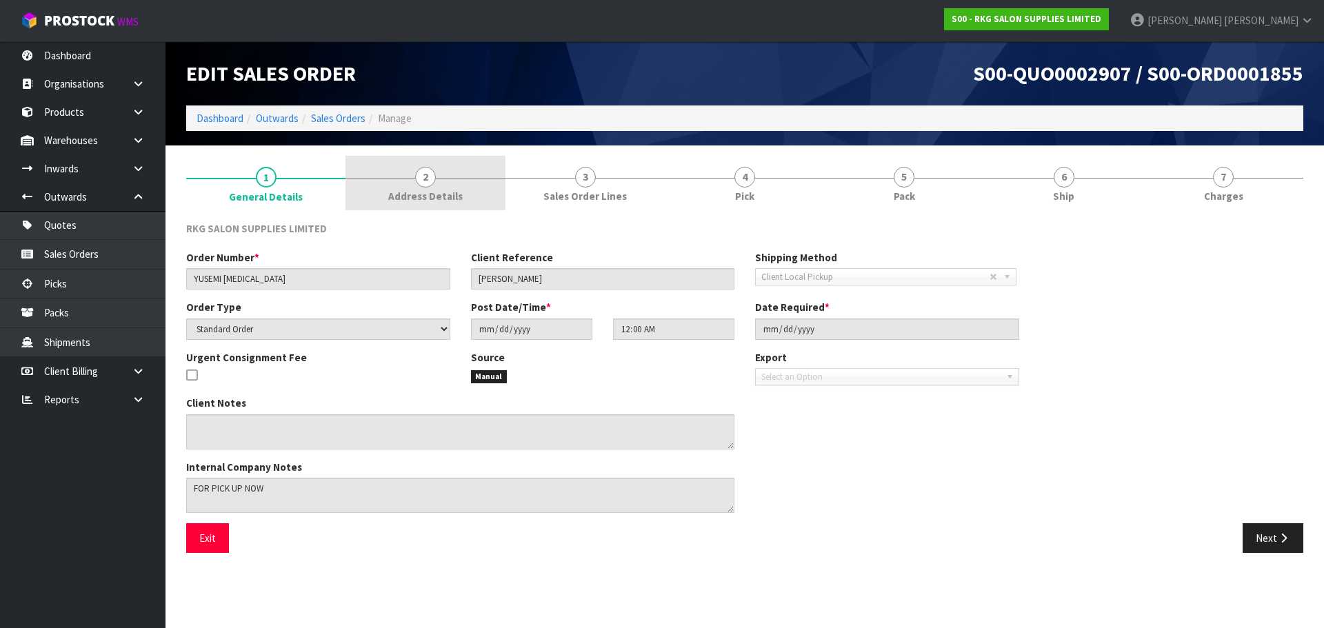
click at [424, 183] on span "2" at bounding box center [425, 177] width 21 height 21
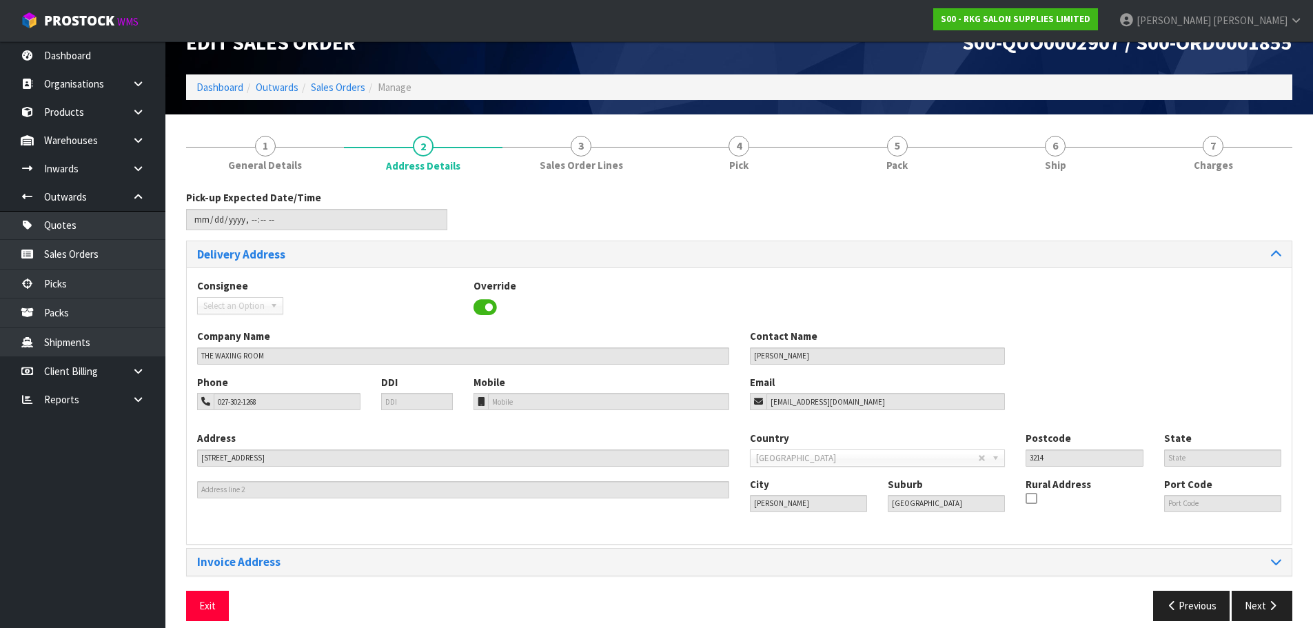
scroll to position [45, 0]
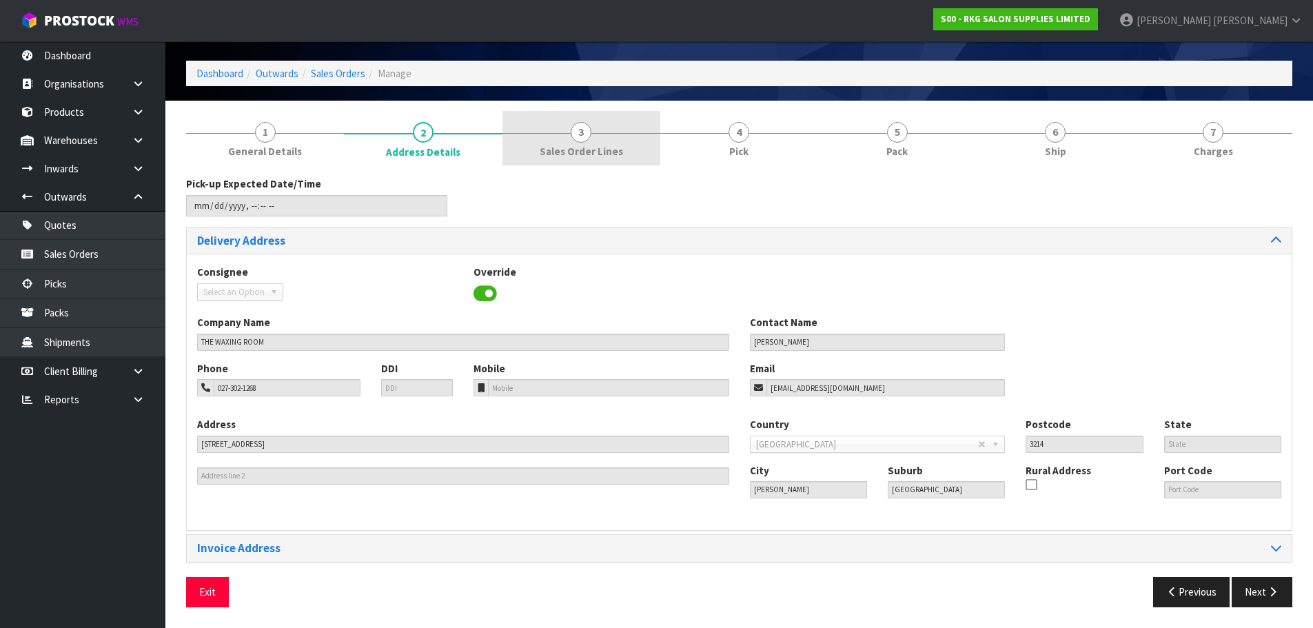
click at [584, 137] on span "3" at bounding box center [581, 132] width 21 height 21
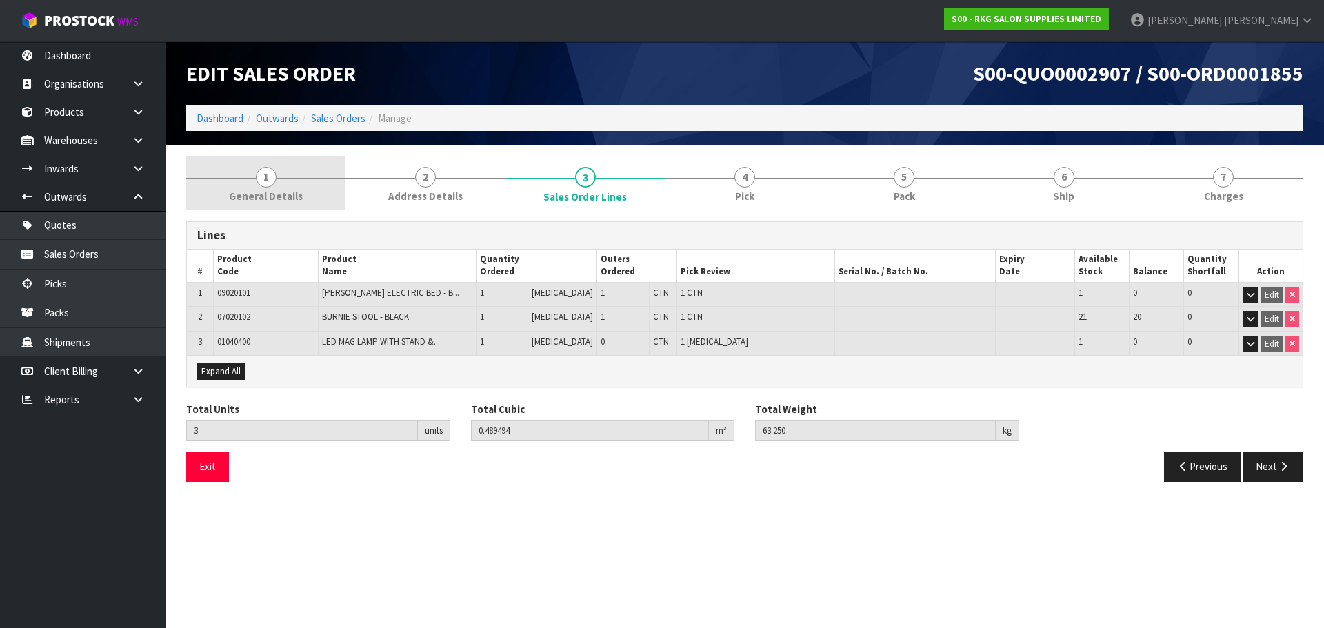
click at [249, 173] on link "1 General Details" at bounding box center [265, 183] width 159 height 54
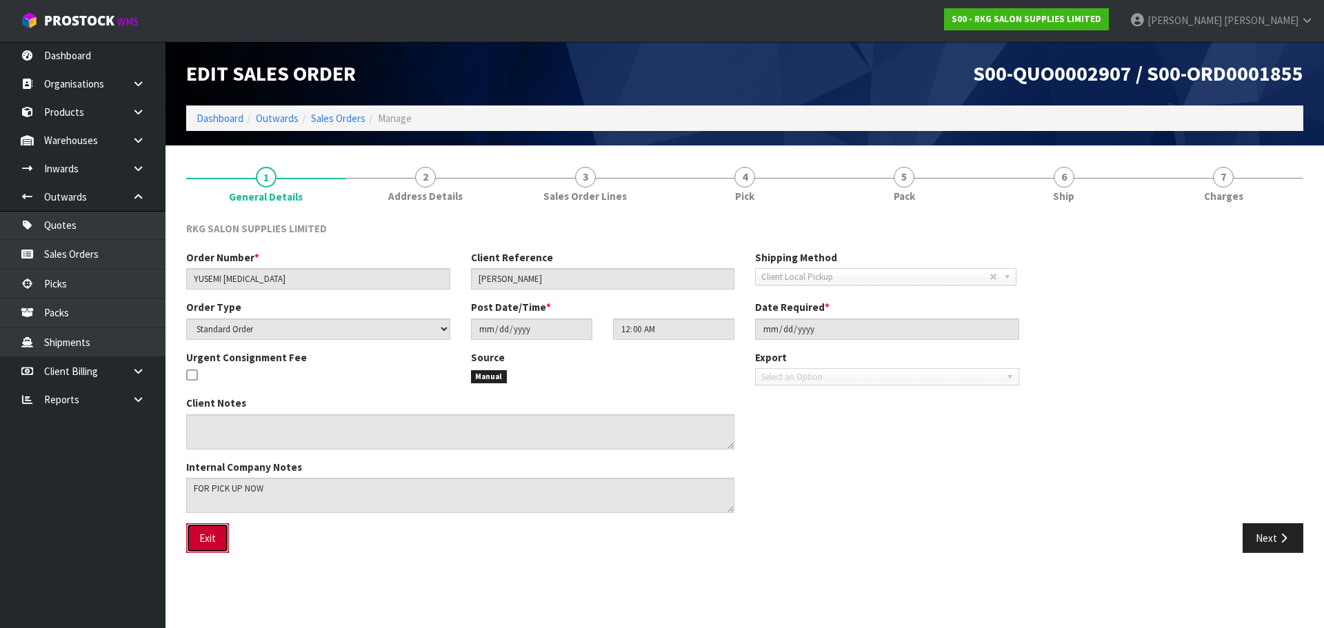
click at [221, 538] on button "Exit" at bounding box center [207, 538] width 43 height 30
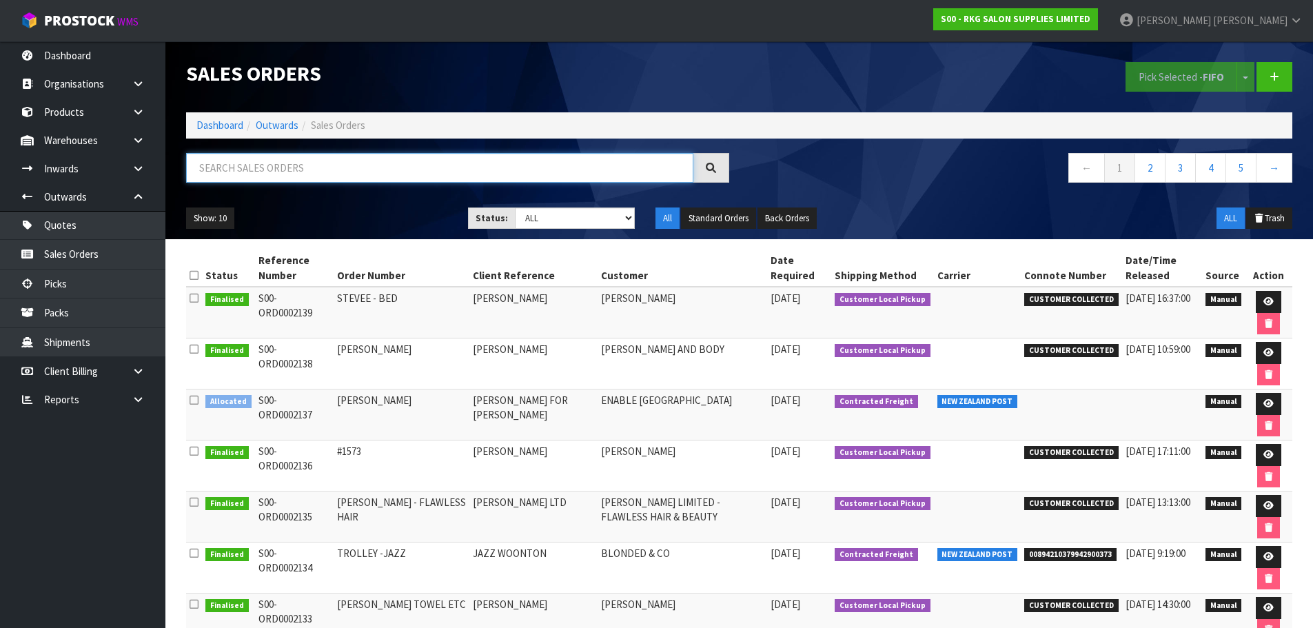
click at [259, 167] on input "text" at bounding box center [439, 168] width 507 height 30
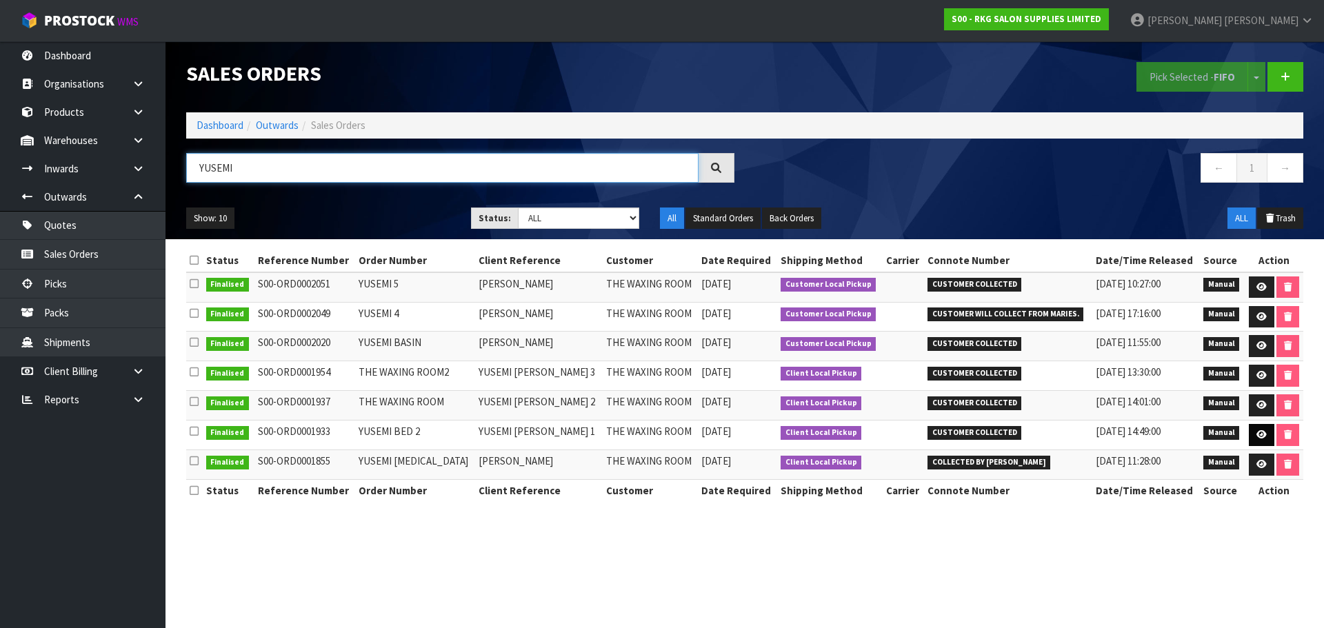
type input "YUSEMI"
click at [1257, 436] on icon at bounding box center [1261, 434] width 10 height 9
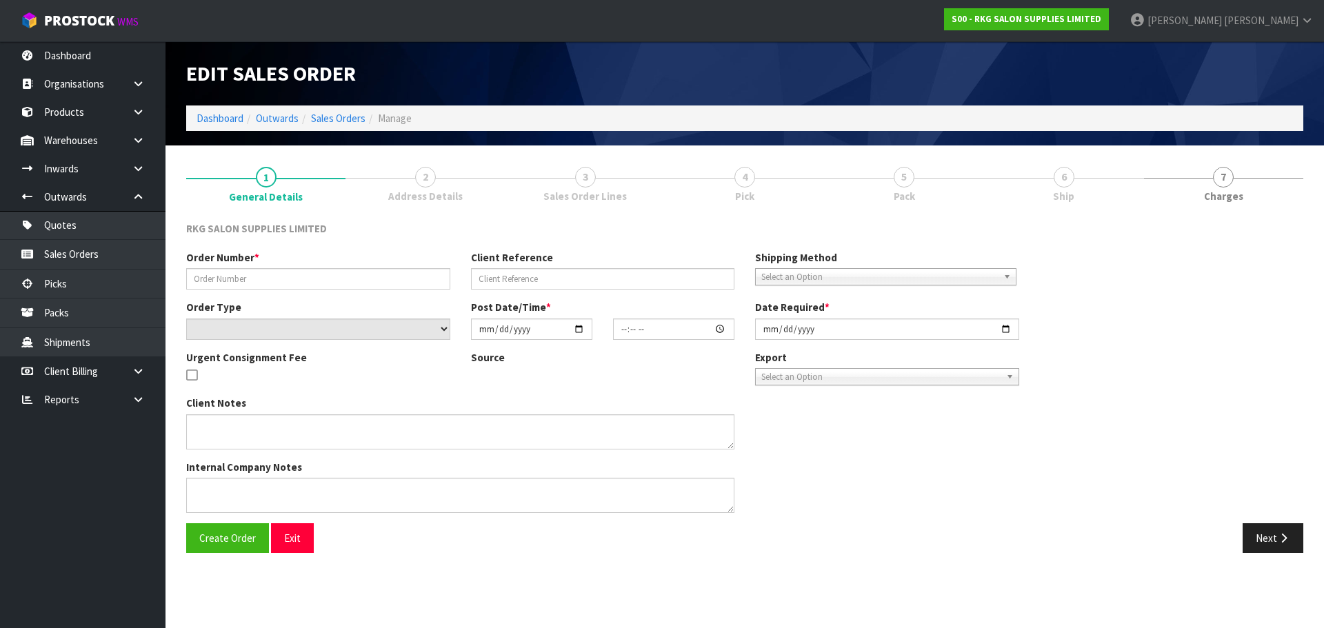
type input "YUSEMI BED 2"
type input "YUSEMI ALMANZA 1"
select select "number:0"
type input "2025-04-15"
type input "00:00:00.000"
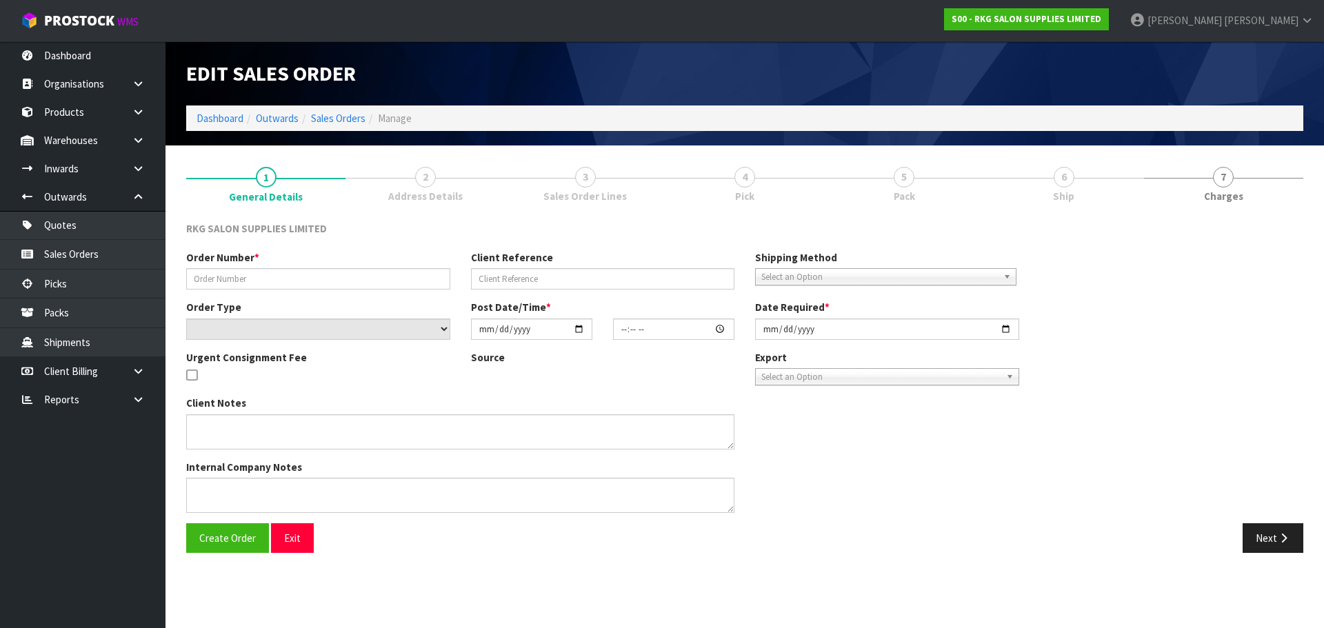
type input "2025-04-15"
type textarea "FOR PICK UP"
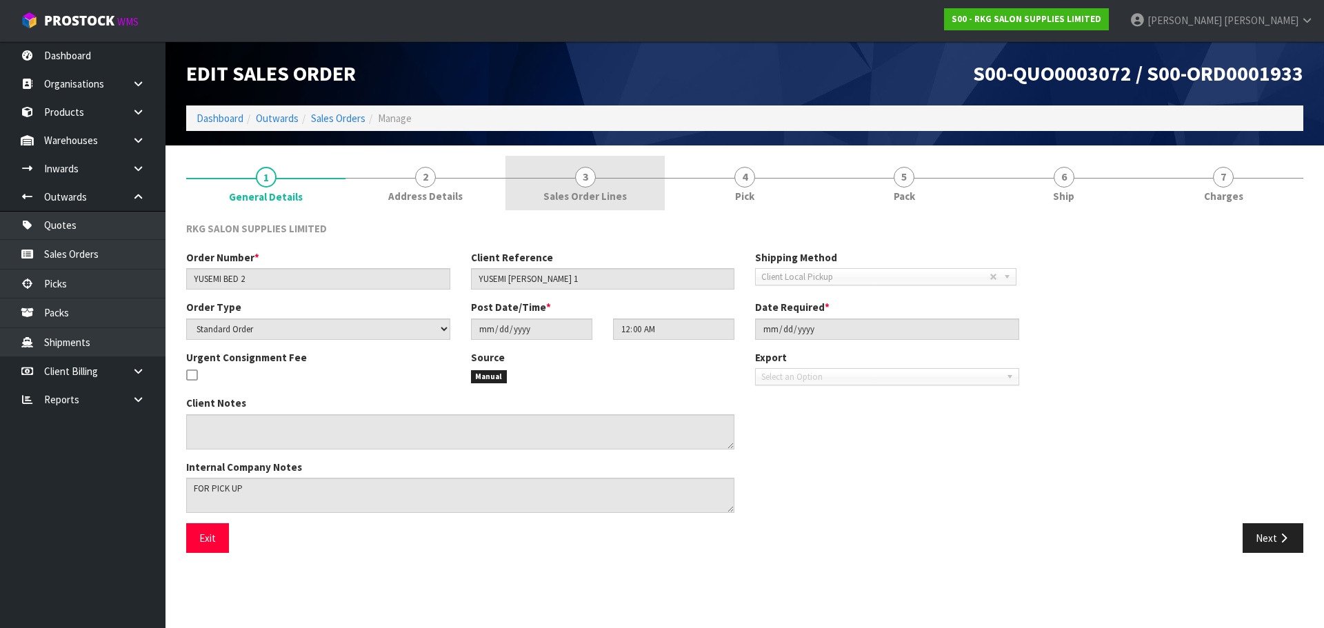
click at [585, 186] on span "3" at bounding box center [585, 177] width 21 height 21
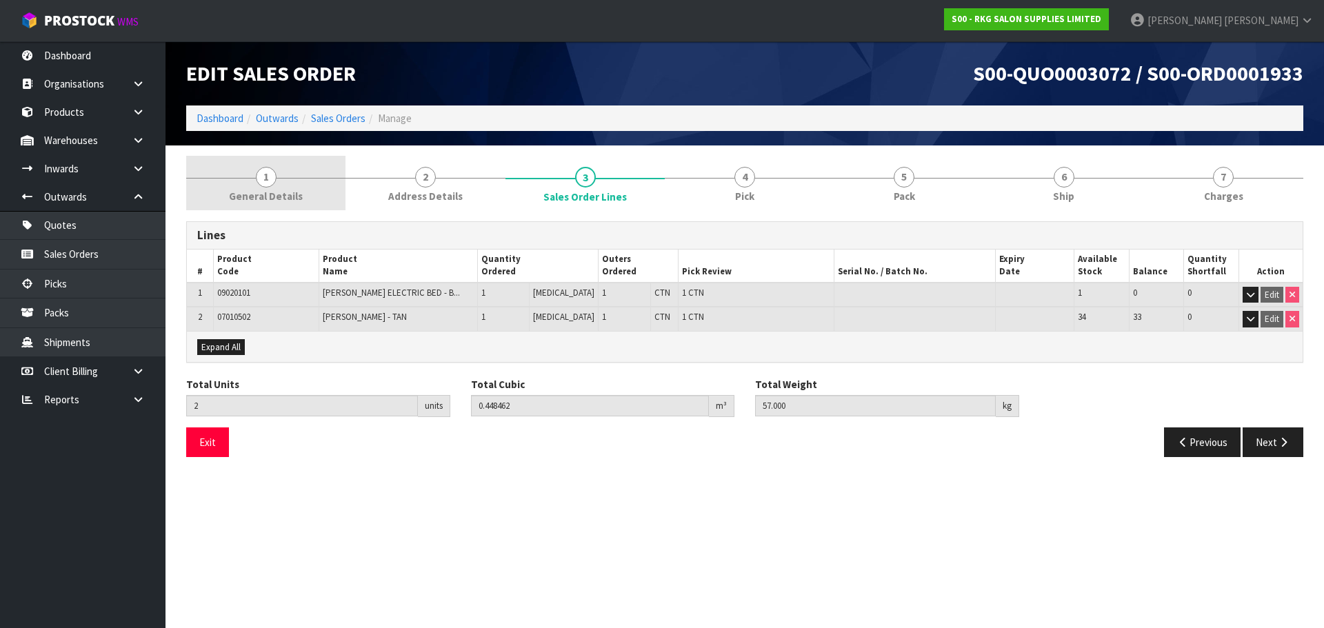
click at [269, 178] on span "1" at bounding box center [266, 177] width 21 height 21
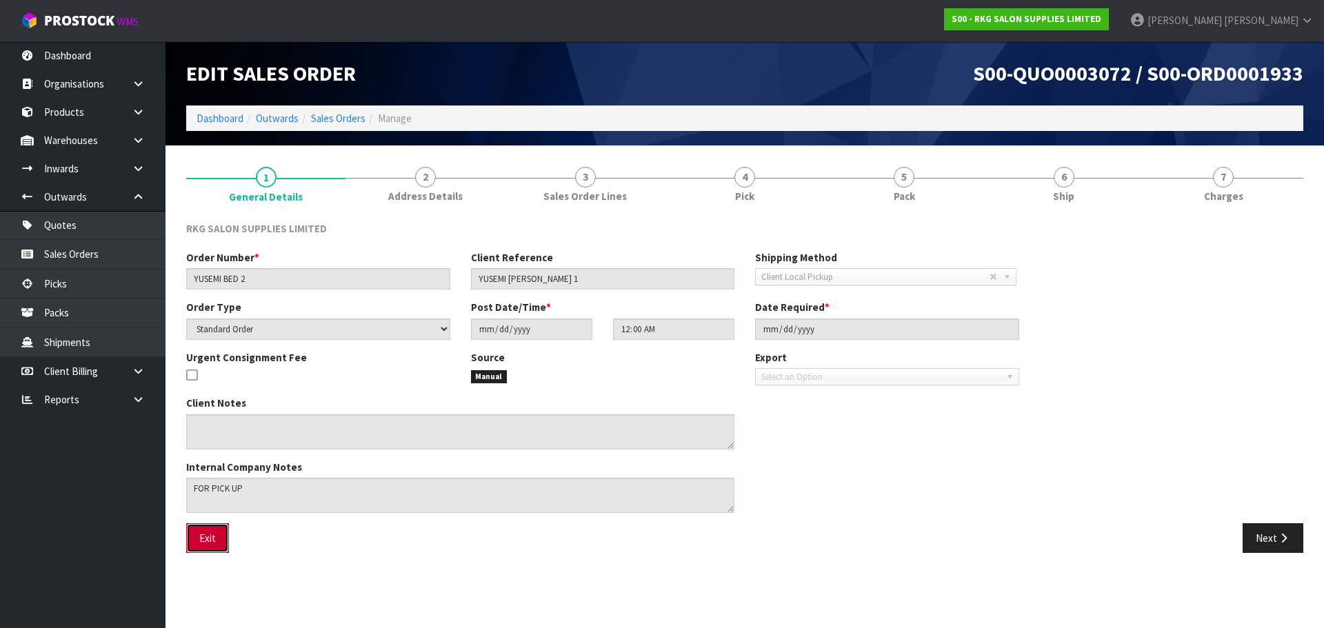
click at [210, 551] on button "Exit" at bounding box center [207, 538] width 43 height 30
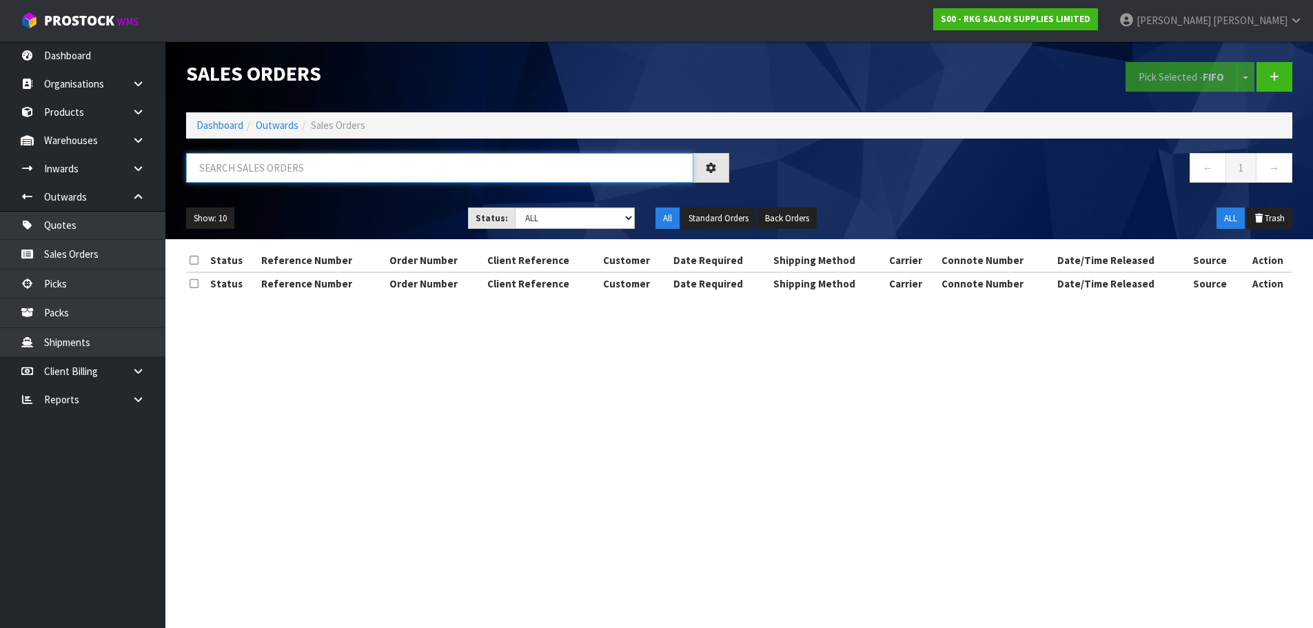
click at [261, 161] on input "text" at bounding box center [439, 168] width 507 height 30
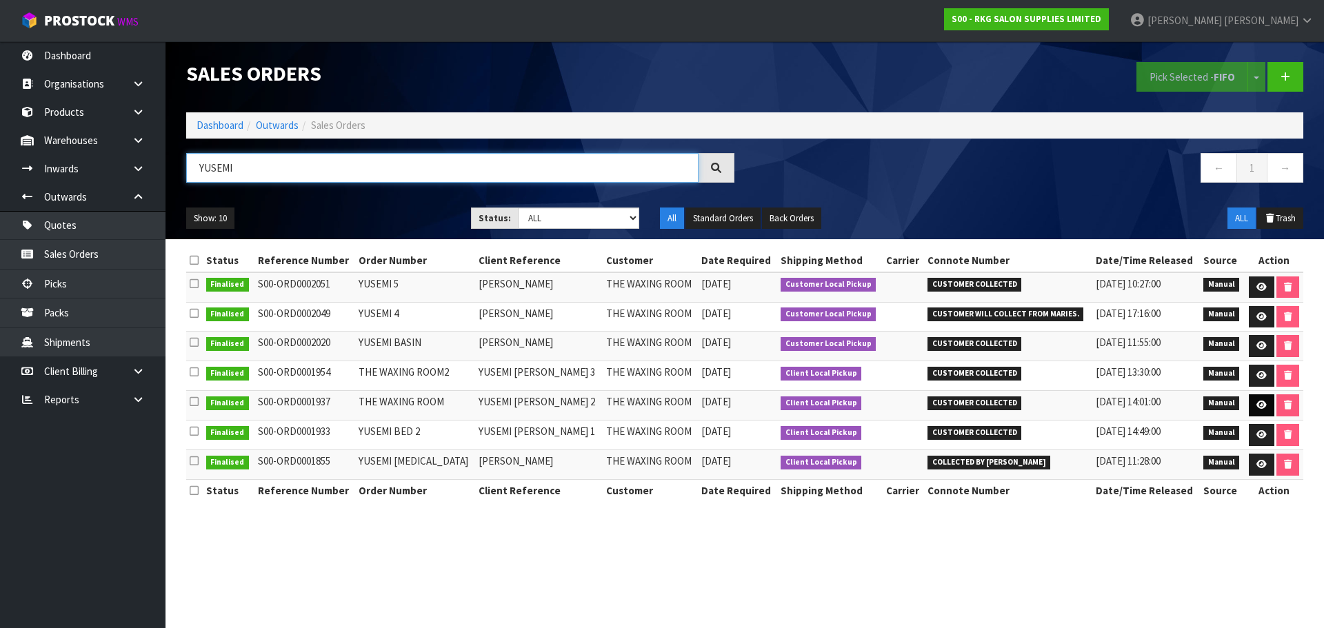
type input "YUSEMI"
click at [1256, 403] on icon at bounding box center [1261, 405] width 10 height 9
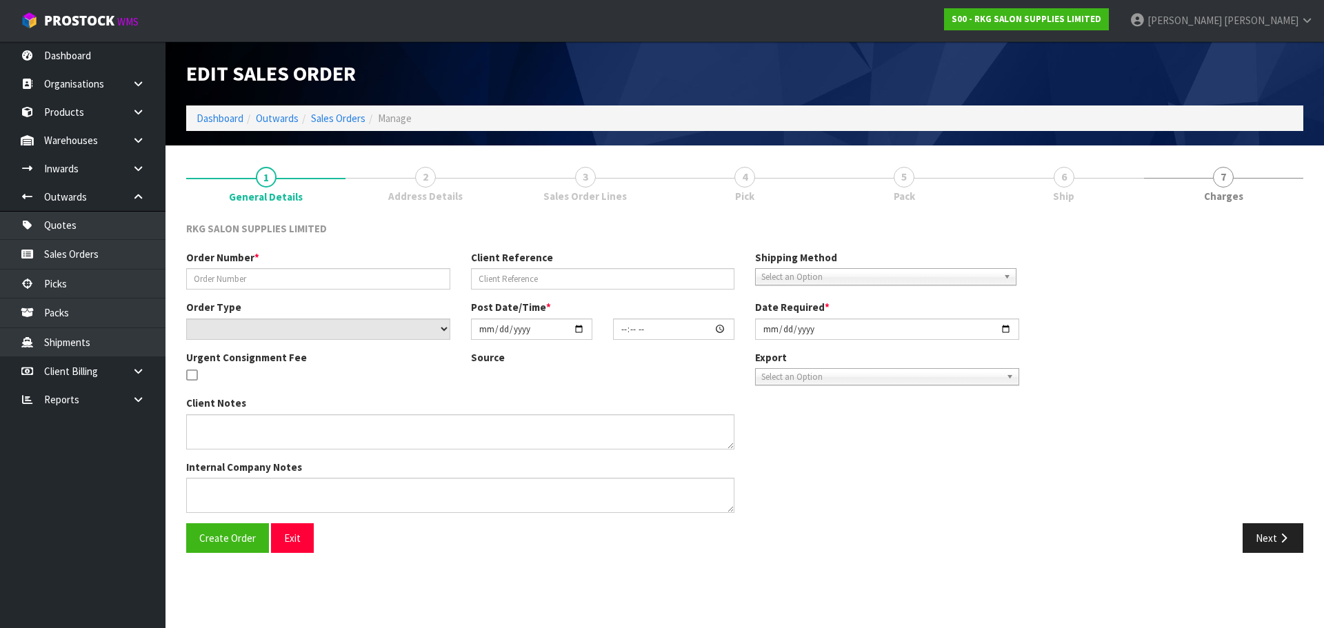
type input "THE WAXING ROOM"
type input "YUSEMI ALMANZA 2"
select select "number:0"
type input "2025-04-23"
type input "10:00:00.000"
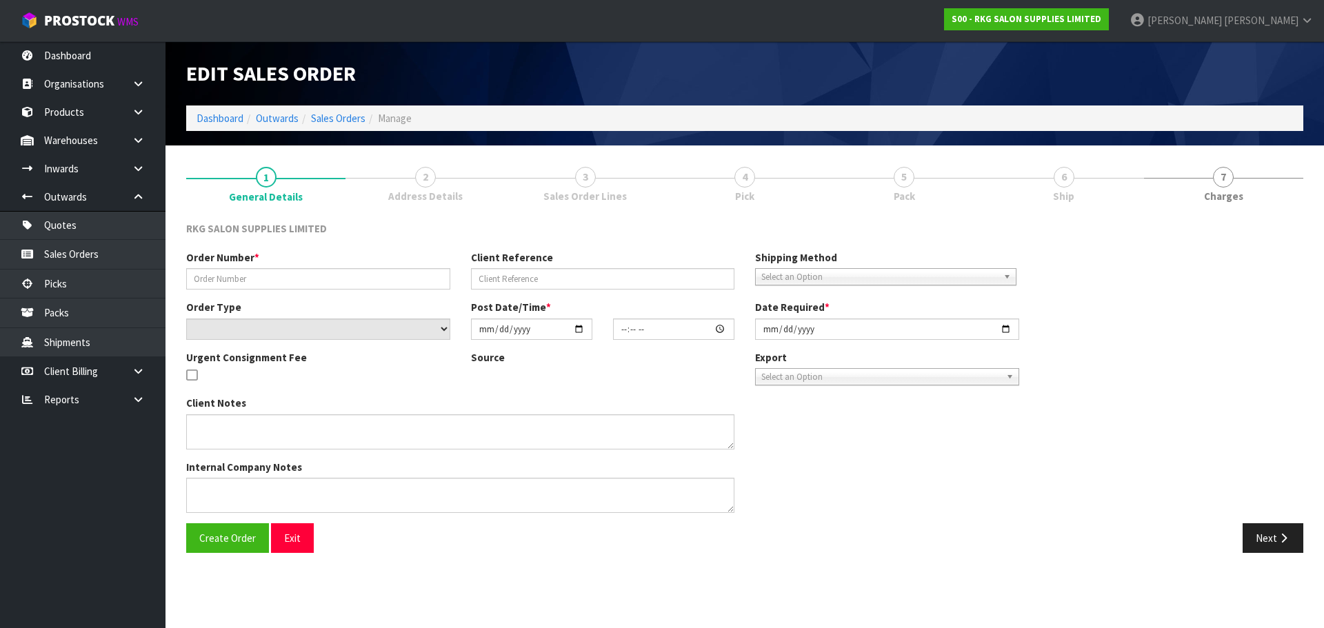
type input "2025-04-23"
type textarea "FOR PICK UP 1PM TODAY"
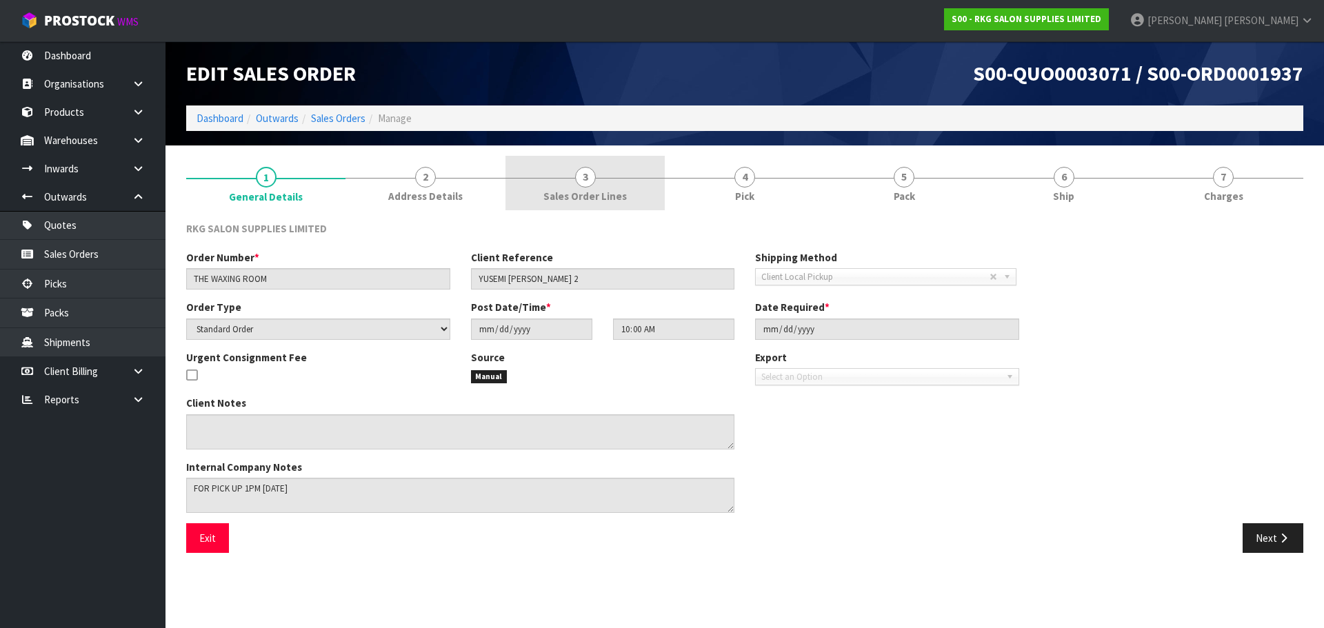
click at [597, 181] on link "3 Sales Order Lines" at bounding box center [584, 183] width 159 height 54
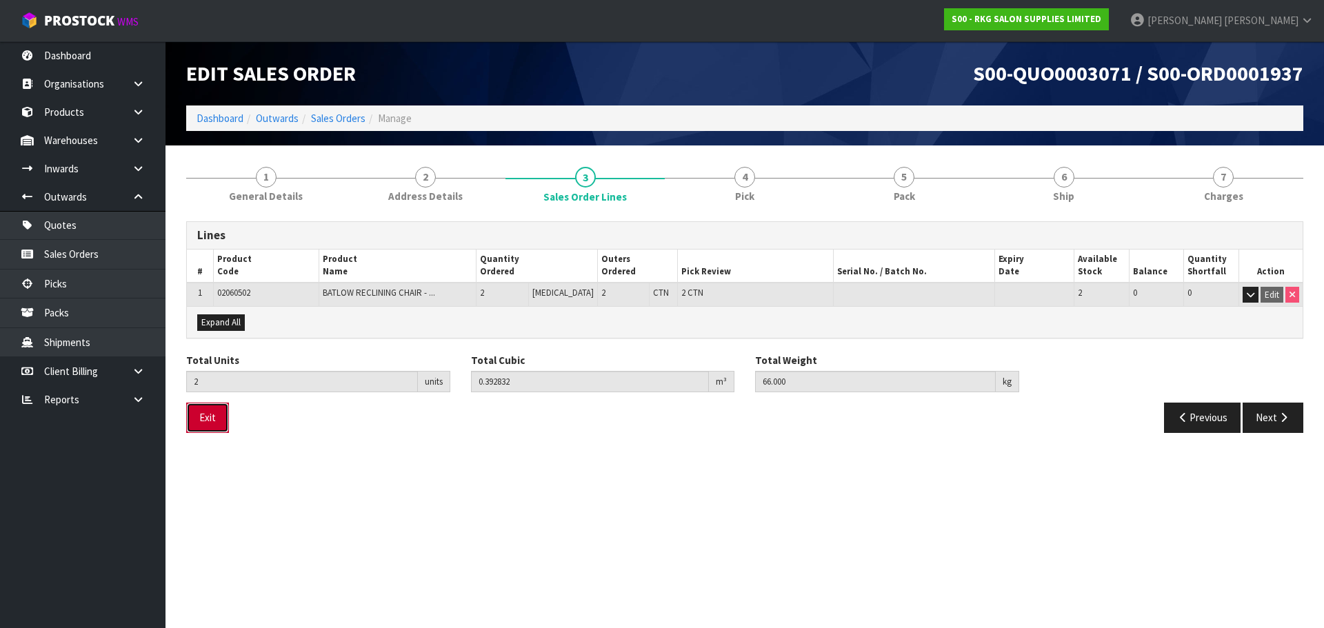
click at [213, 423] on button "Exit" at bounding box center [207, 418] width 43 height 30
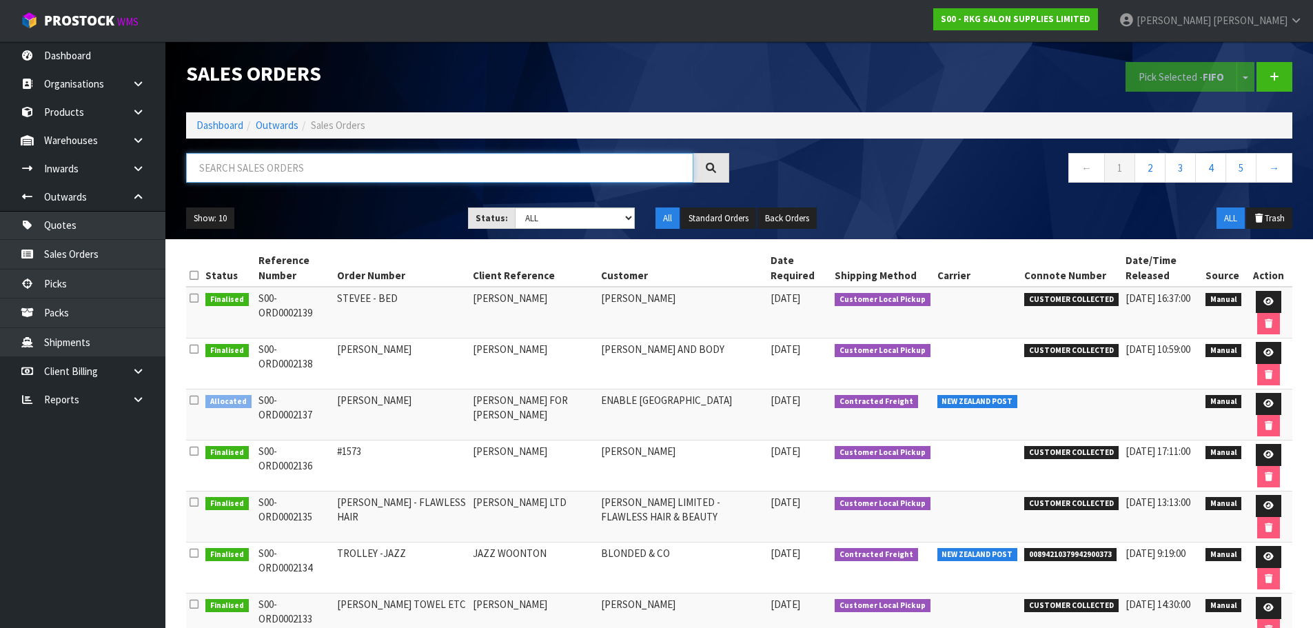
click at [292, 174] on input "text" at bounding box center [439, 168] width 507 height 30
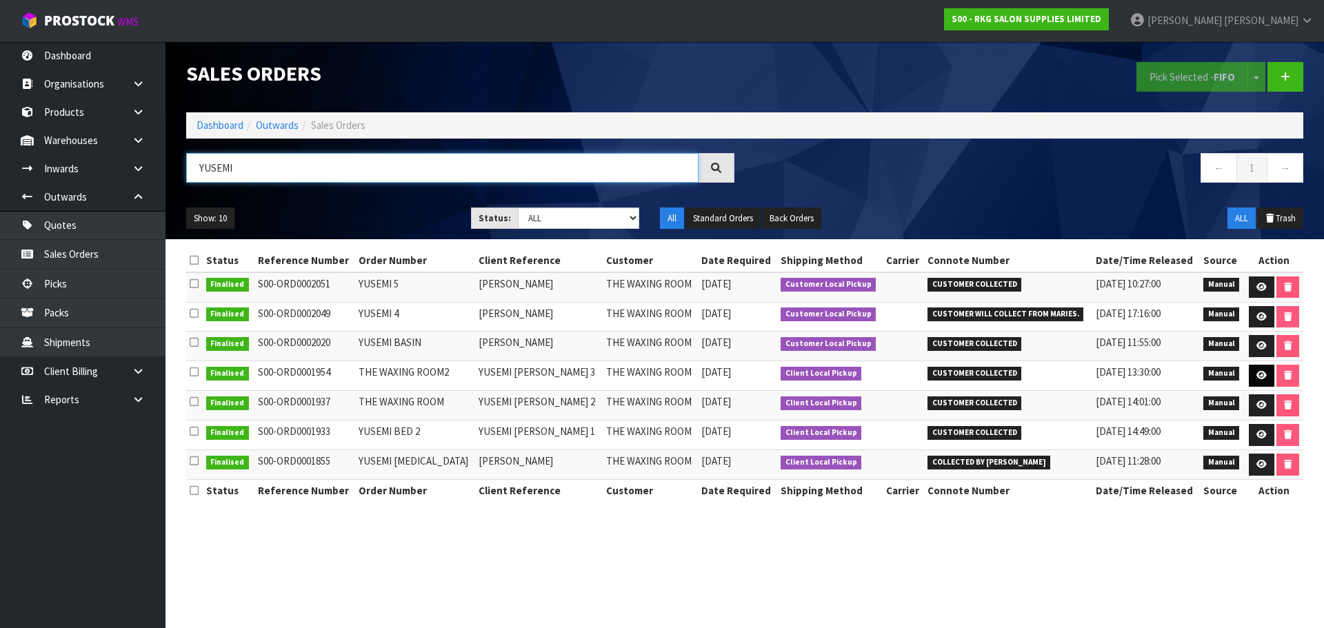
type input "YUSEMI"
click at [1256, 376] on icon at bounding box center [1261, 375] width 10 height 9
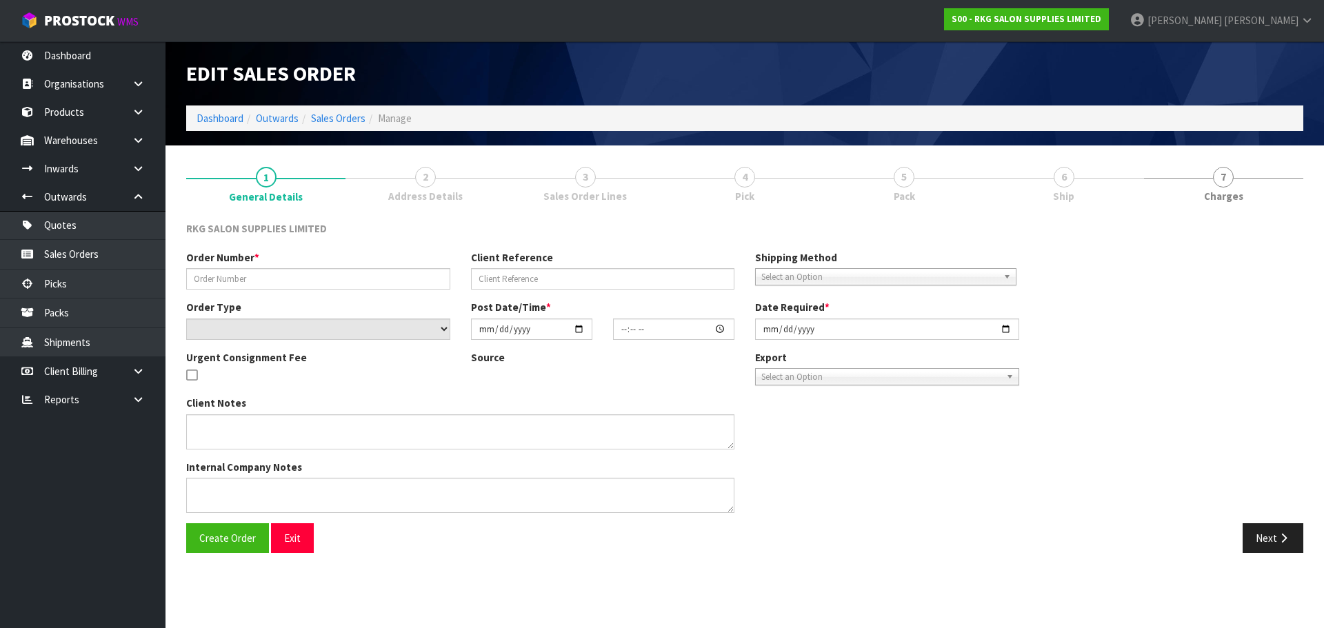
type input "THE WAXING ROOM2"
type input "YUSEMI ALMANZA 3"
select select "number:0"
type input "2025-05-02"
type input "11:52:00.000"
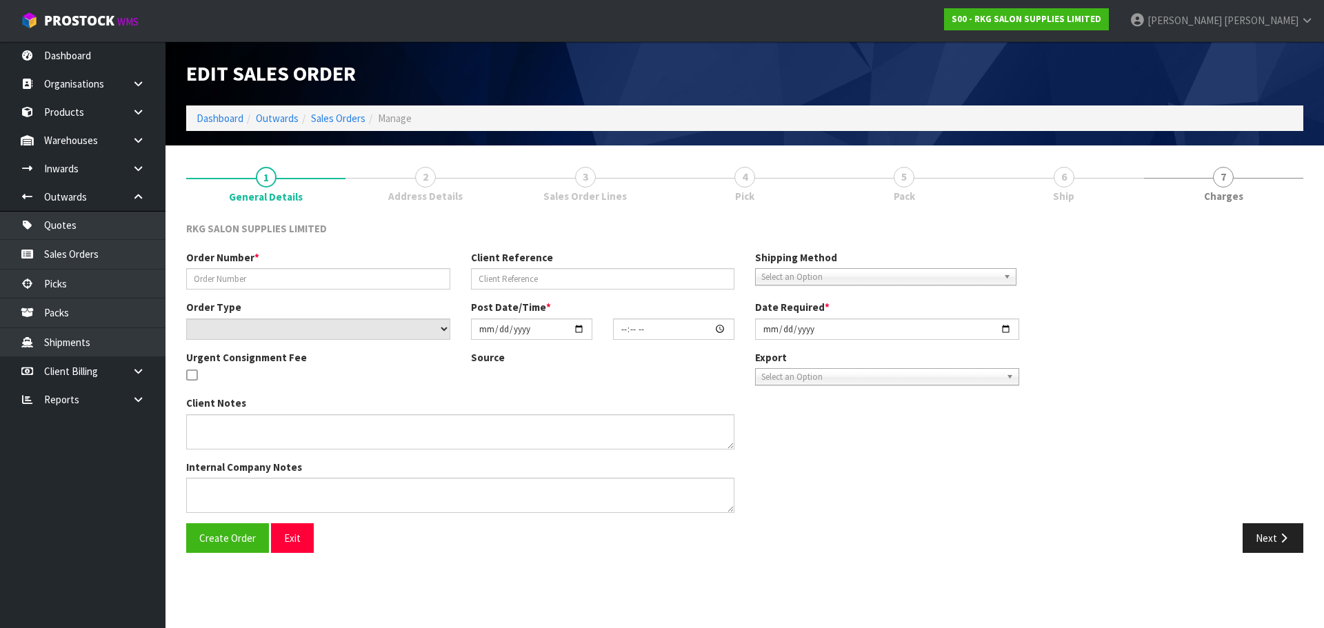
type input "2025-05-02"
type textarea "FOR PICK UP 1PM TODAY"
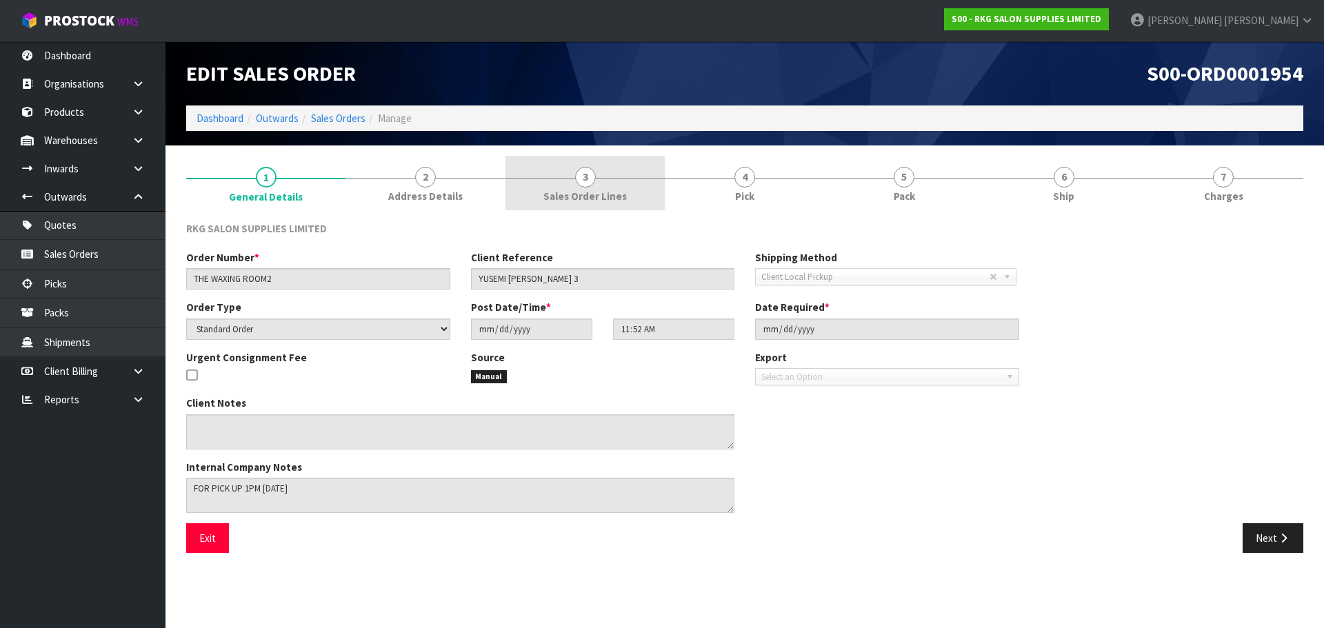
click at [590, 183] on span "3" at bounding box center [585, 177] width 21 height 21
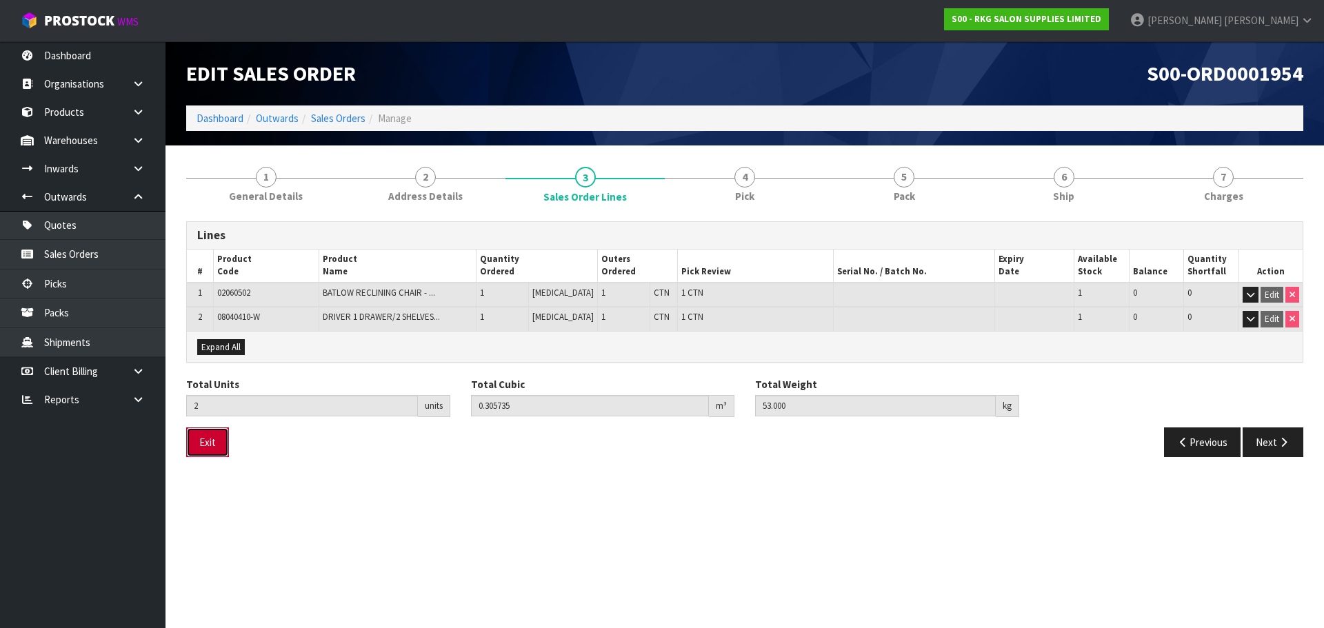
click at [199, 440] on button "Exit" at bounding box center [207, 442] width 43 height 30
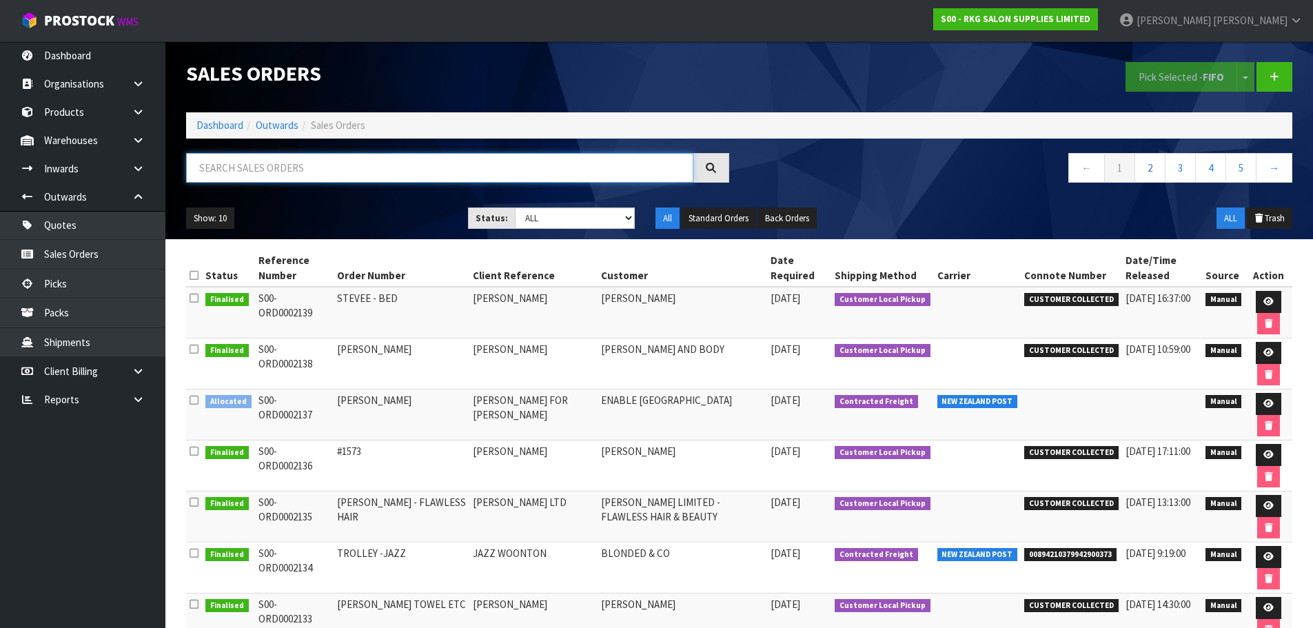
click at [231, 170] on input "text" at bounding box center [439, 168] width 507 height 30
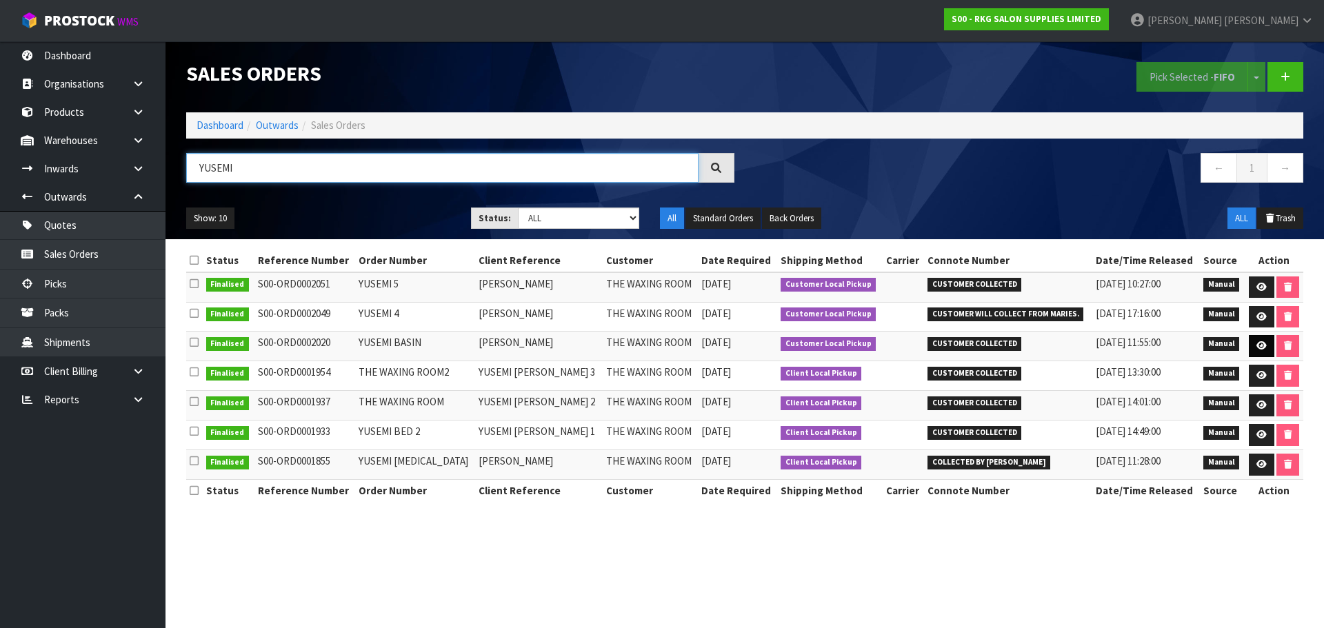
type input "YUSEMI"
click at [1257, 341] on icon at bounding box center [1261, 345] width 10 height 9
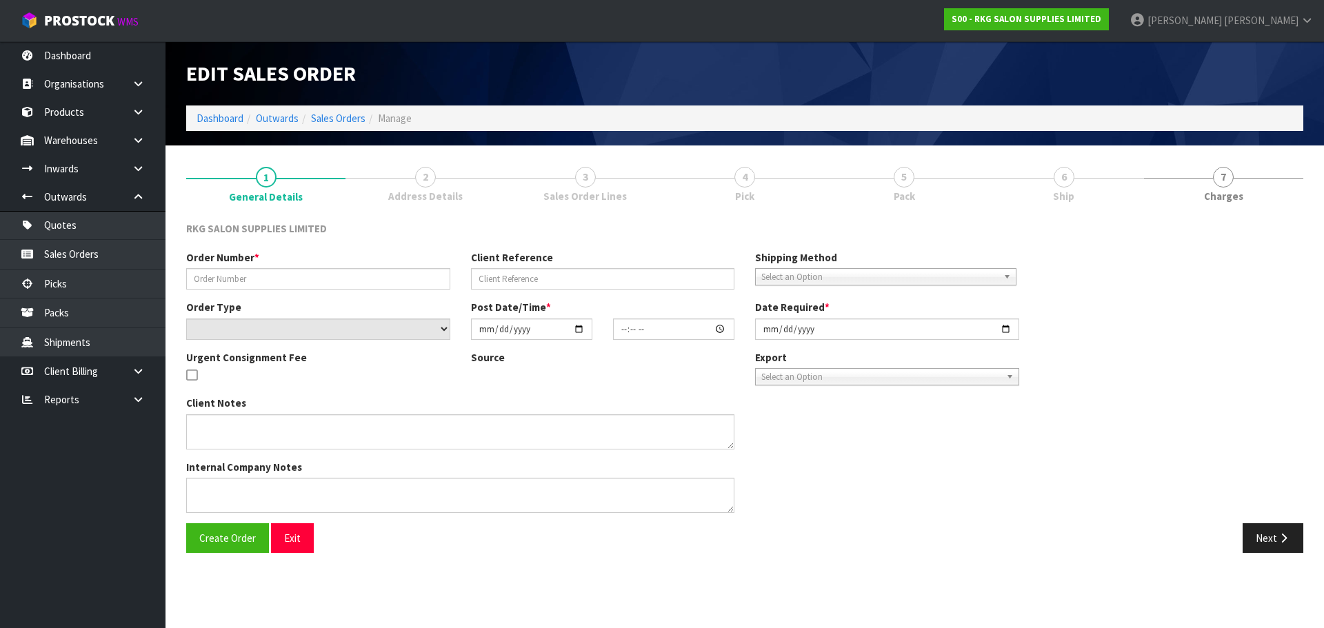
type input "YUSEMI BASIN"
type input "YUSEMI ALMANZA"
select select "number:0"
type input "2025-06-23"
type input "11:17:00.000"
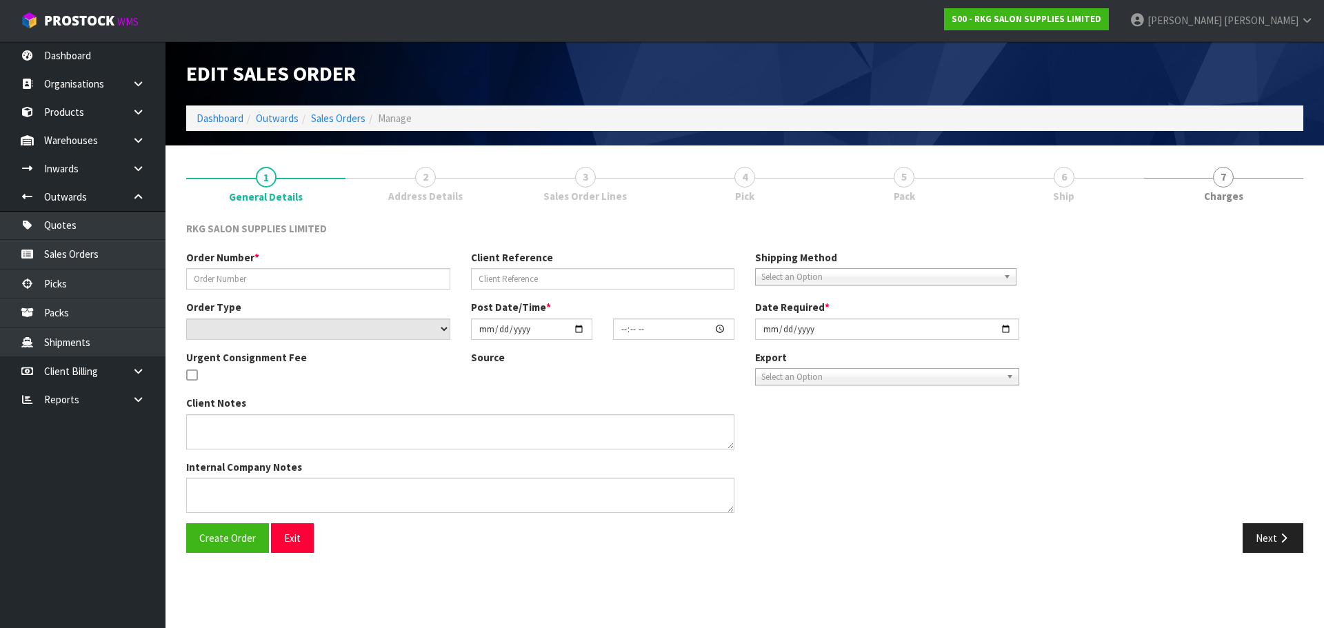
type input "2025-06-23"
type textarea "PICK UP WAITING"
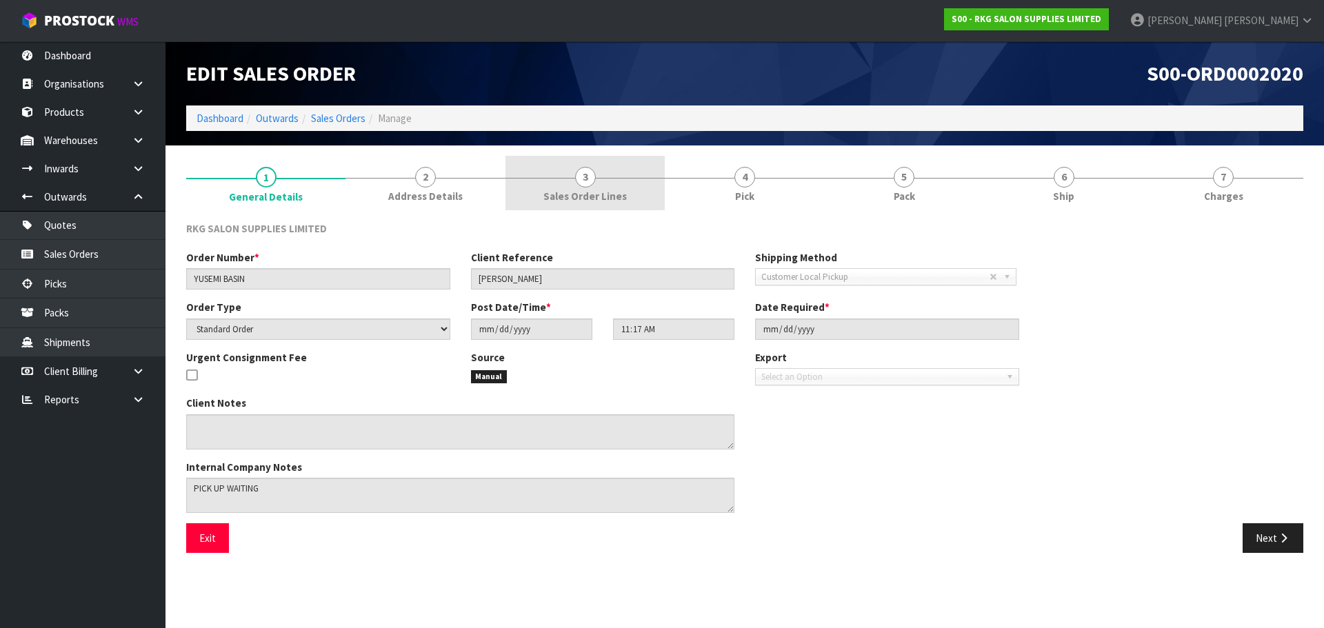
click at [580, 183] on span "3" at bounding box center [585, 177] width 21 height 21
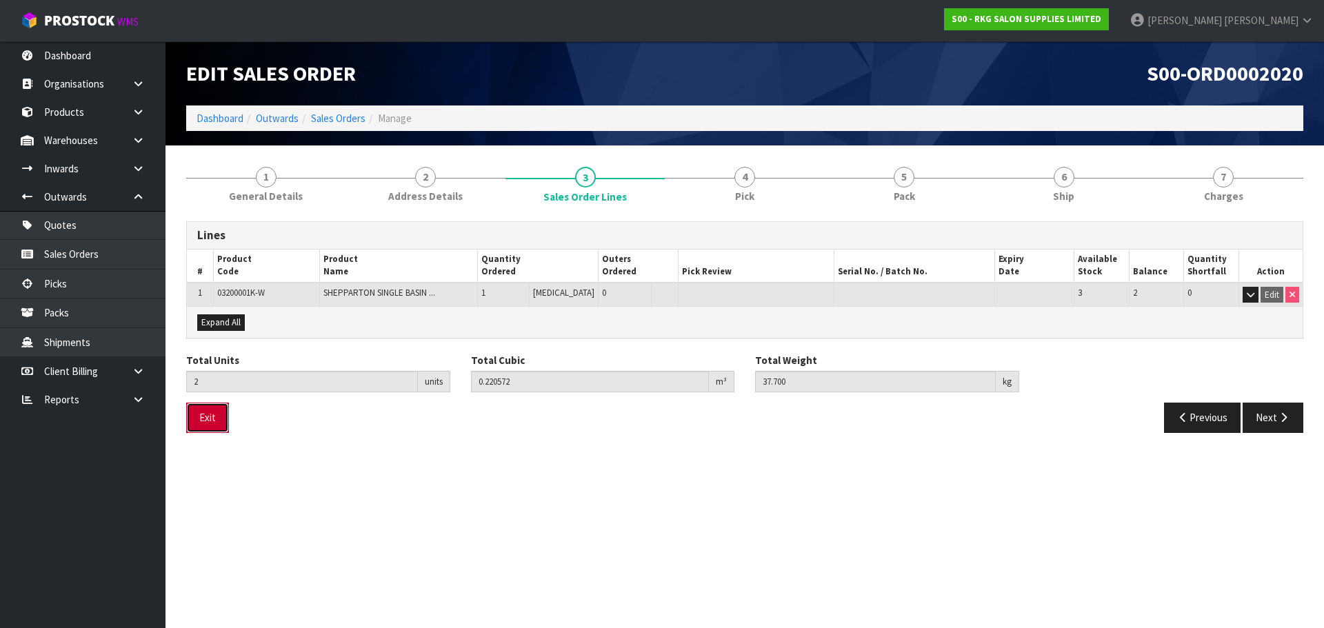
click at [218, 425] on button "Exit" at bounding box center [207, 418] width 43 height 30
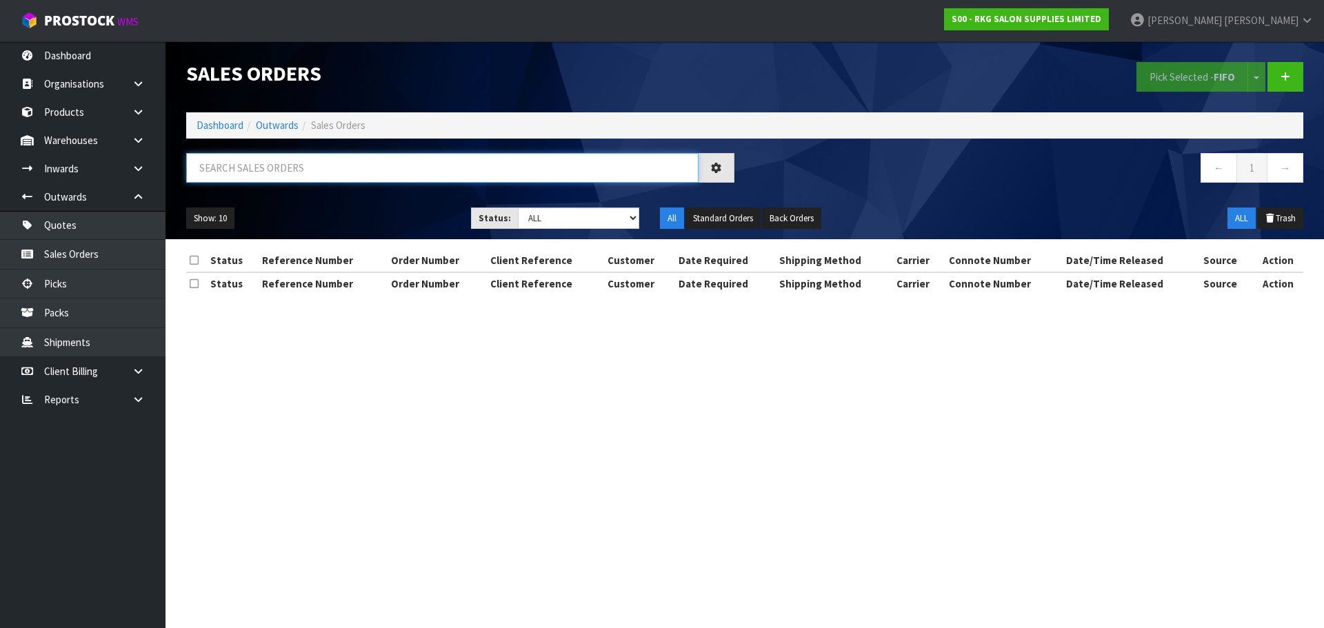
click at [250, 176] on input "text" at bounding box center [442, 168] width 512 height 30
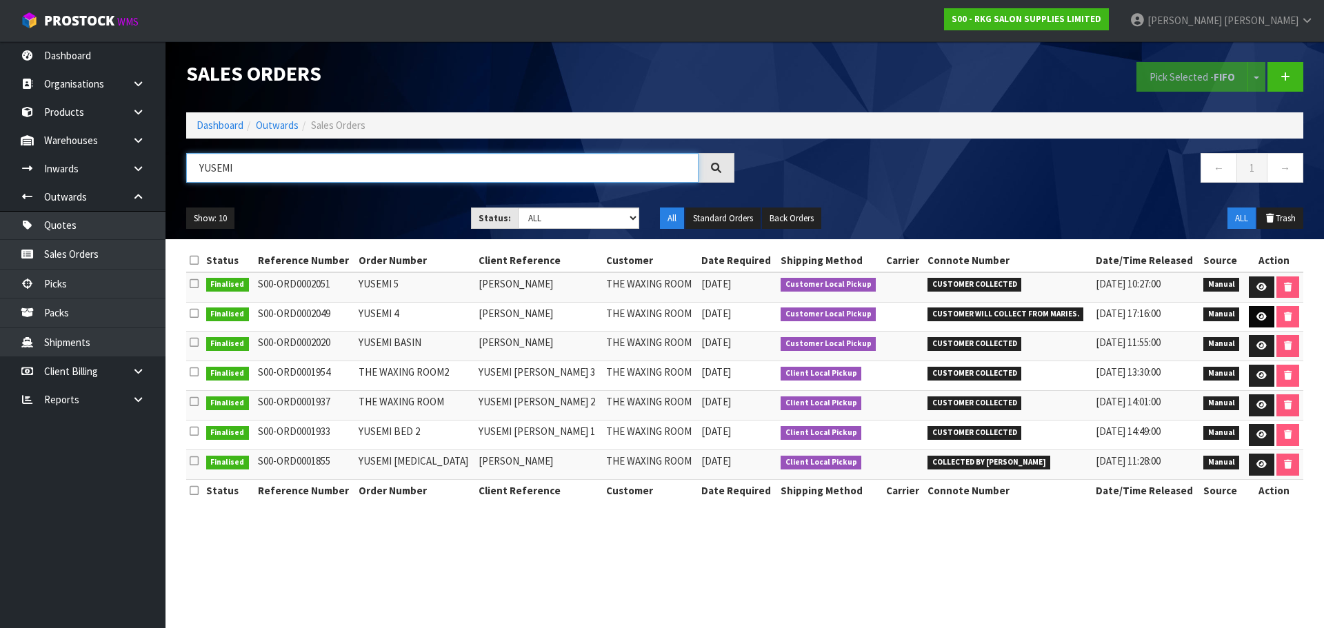
type input "YUSEMI"
click at [1261, 321] on icon at bounding box center [1261, 316] width 10 height 9
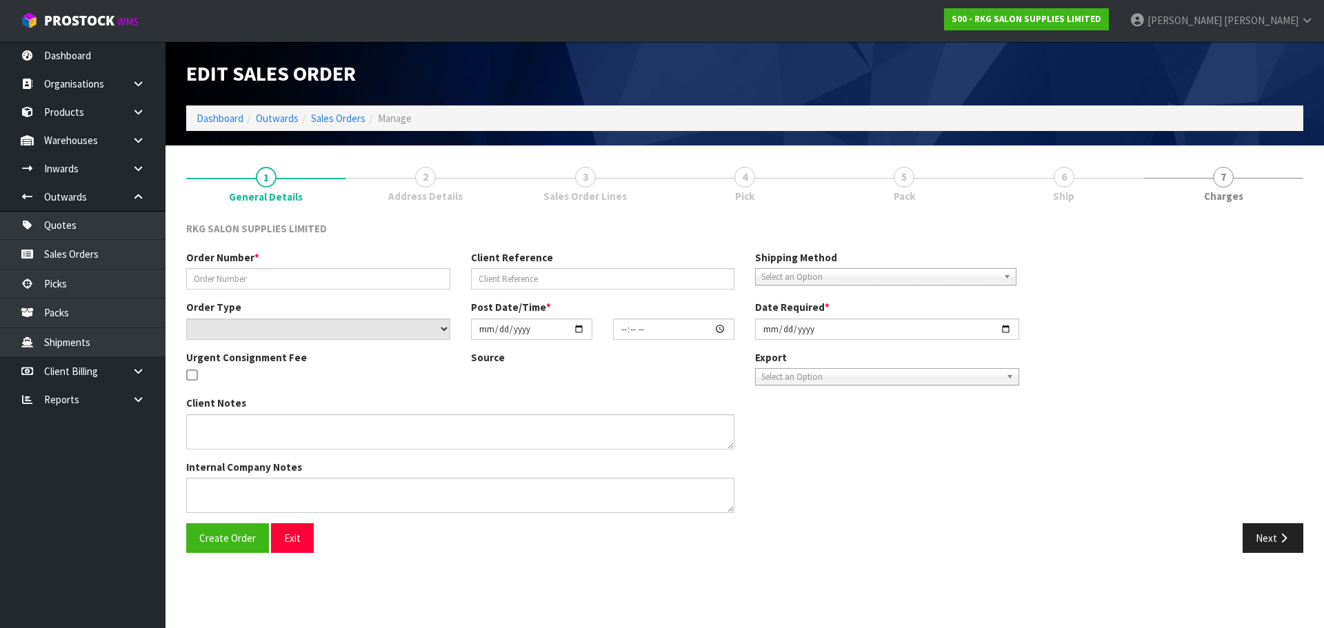
type input "YUSEMI 4"
type input "YUSEMI ALMANZA"
select select "number:0"
type input "2025-07-04"
type input "00:00:00.000"
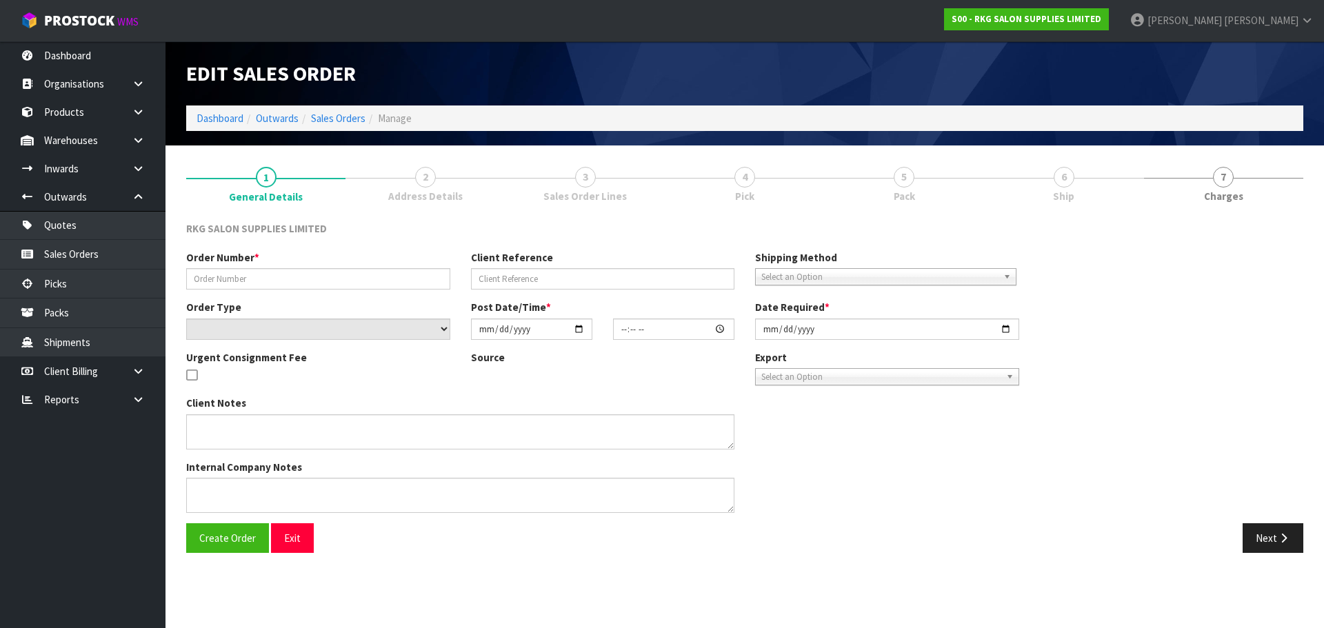
type input "2025-07-04"
type textarea "FOR PICK UP"
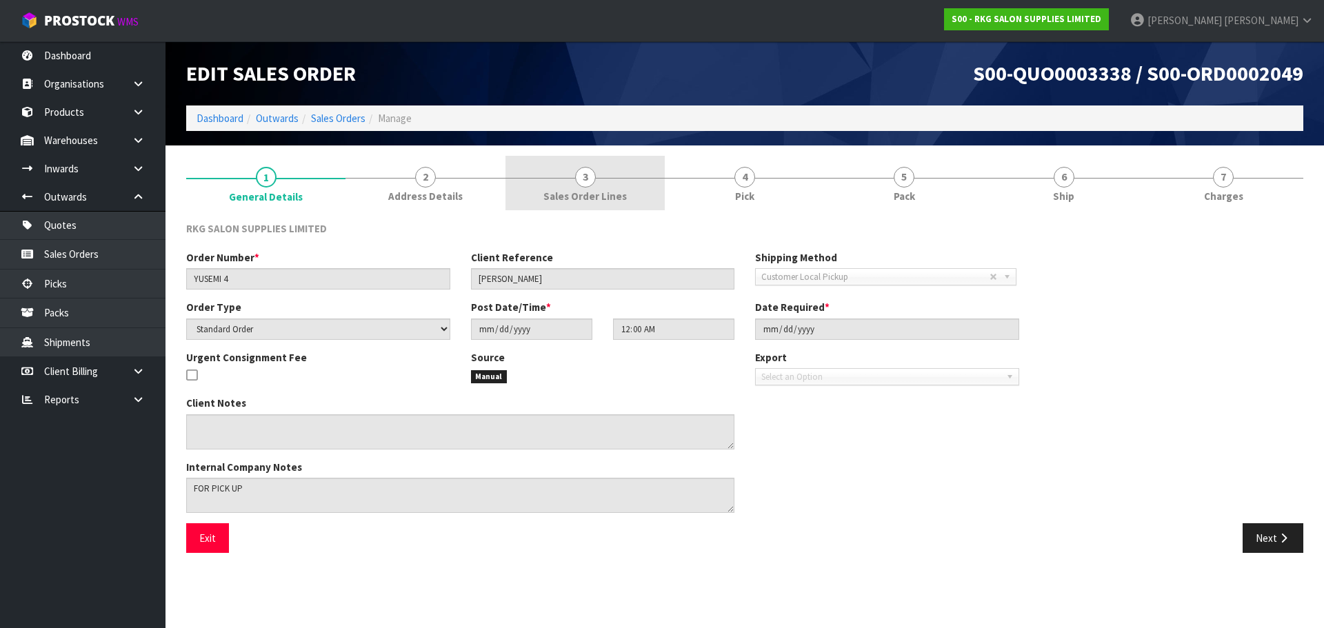
click at [577, 184] on span "3" at bounding box center [585, 177] width 21 height 21
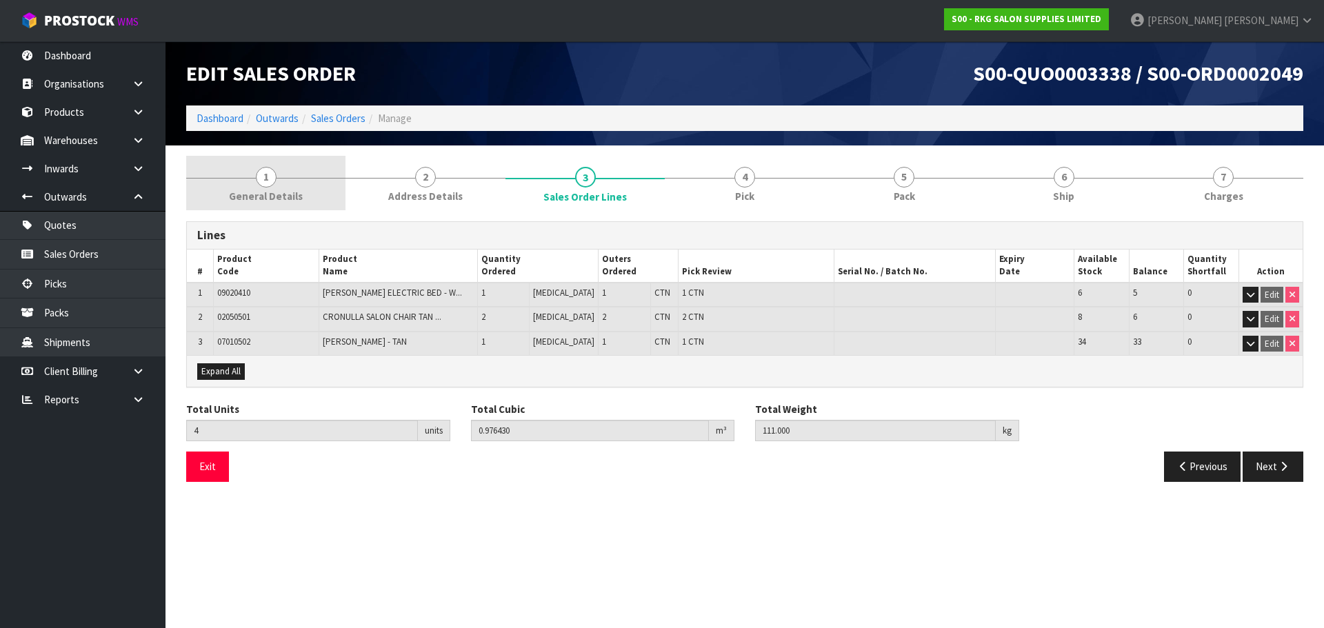
click at [264, 187] on span "1" at bounding box center [266, 177] width 21 height 21
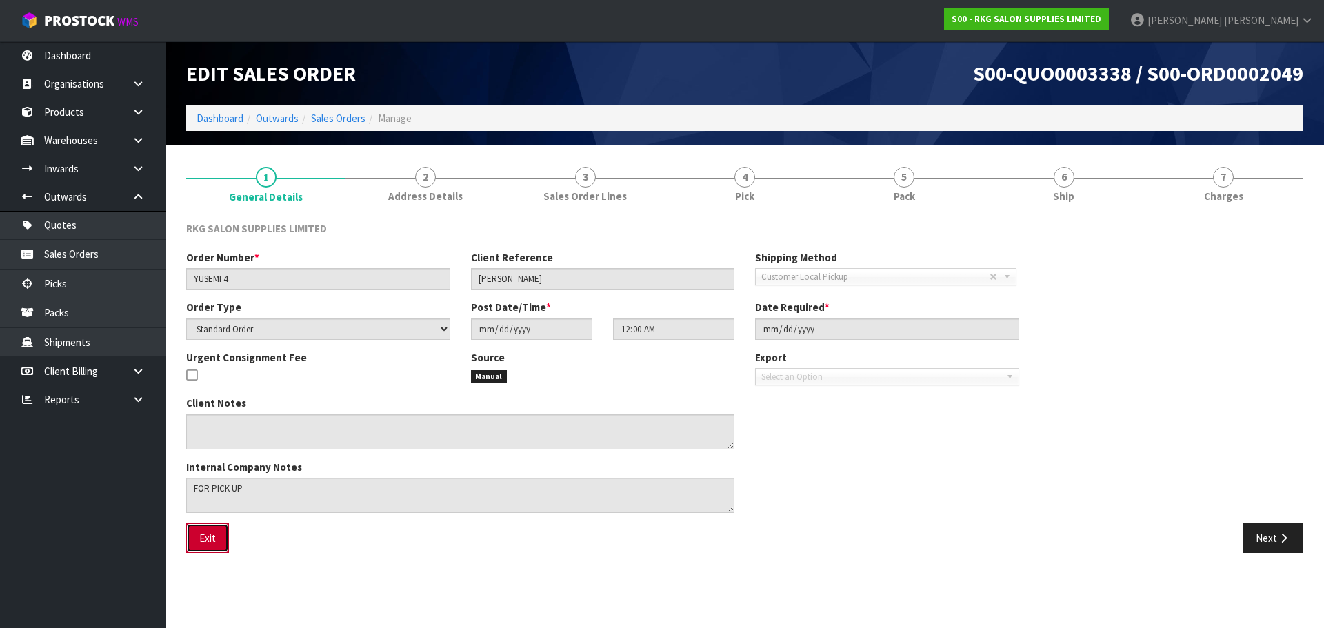
click at [210, 536] on button "Exit" at bounding box center [207, 538] width 43 height 30
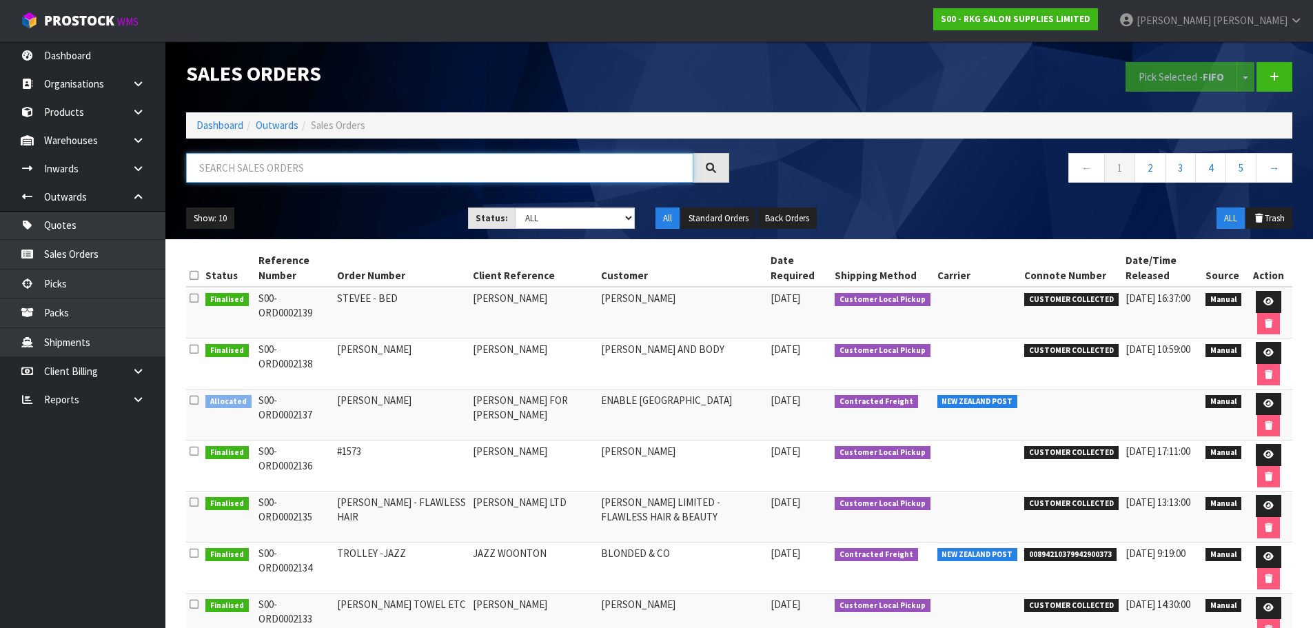
click at [304, 169] on input "text" at bounding box center [439, 168] width 507 height 30
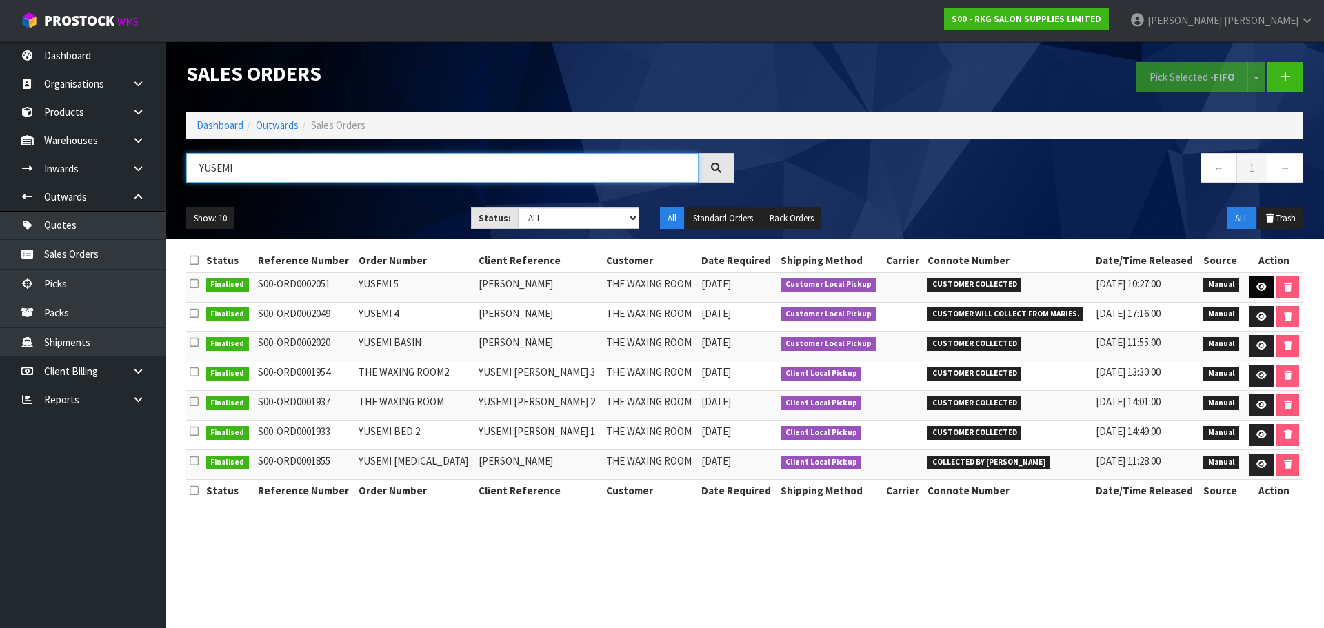
type input "YUSEMI"
click at [1259, 283] on icon at bounding box center [1261, 287] width 10 height 9
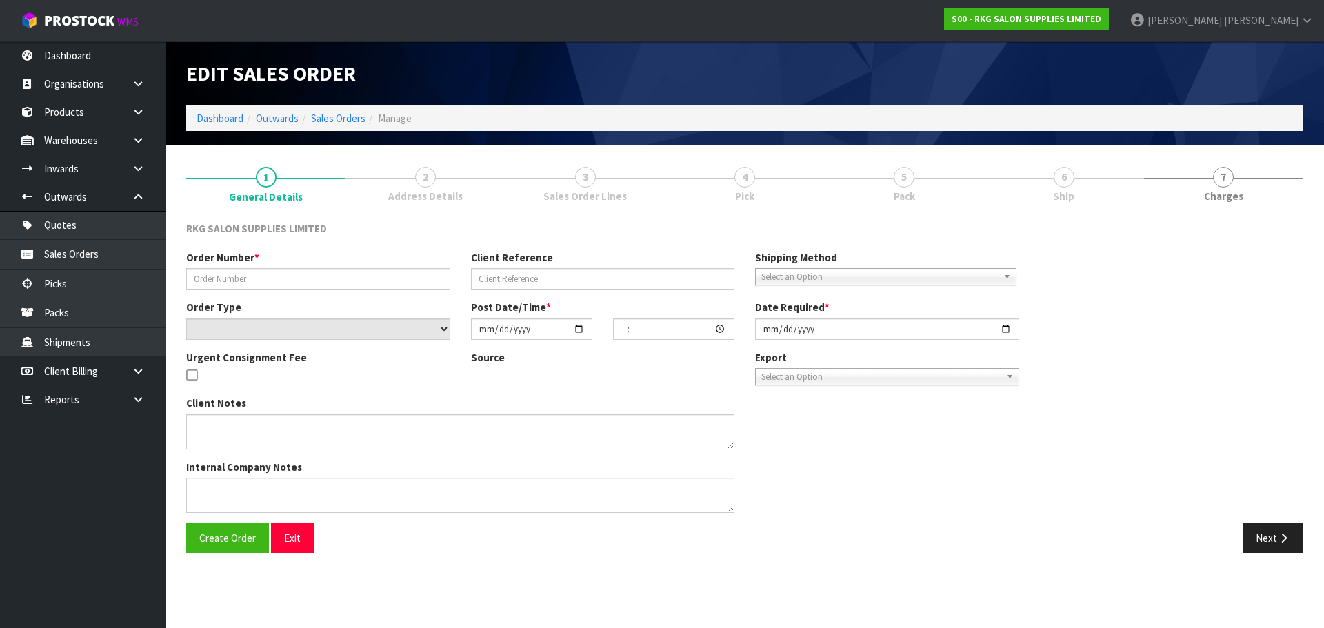
type input "YUSEMI 5"
type input "YUSEMI ALMANZA"
select select "number:0"
type input "2025-07-07"
type input "14:07:00.000"
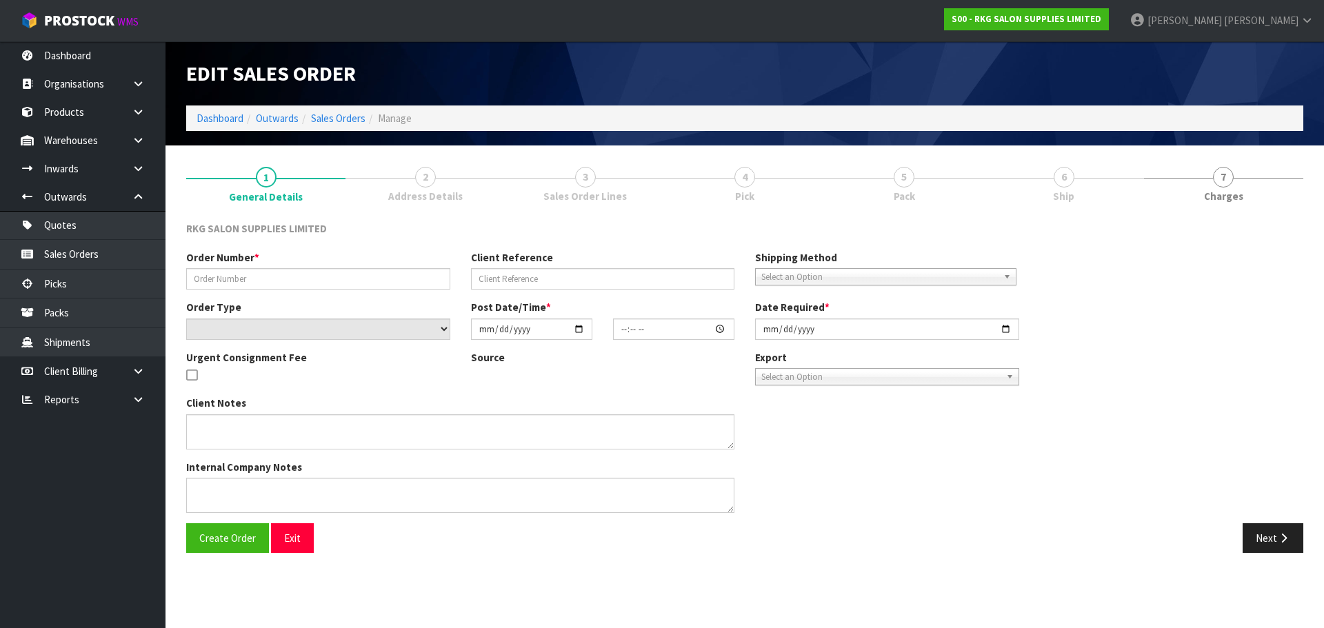
type input "2025-07-07"
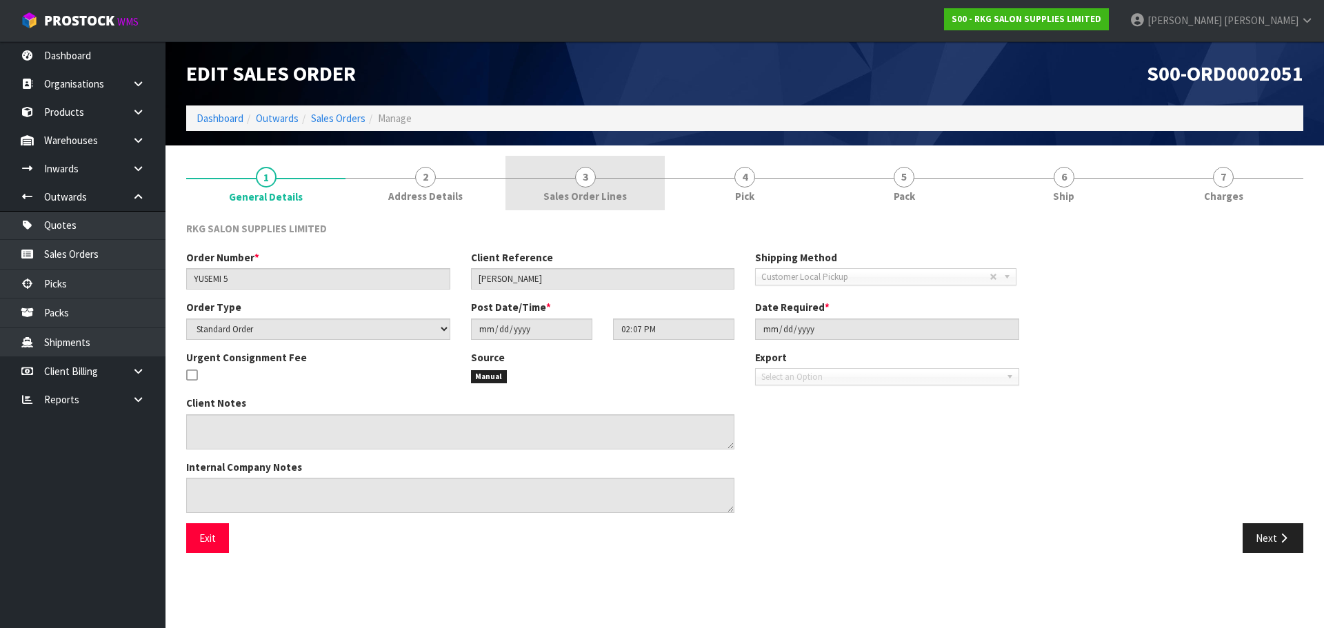
click at [568, 181] on link "3 Sales Order Lines" at bounding box center [584, 183] width 159 height 54
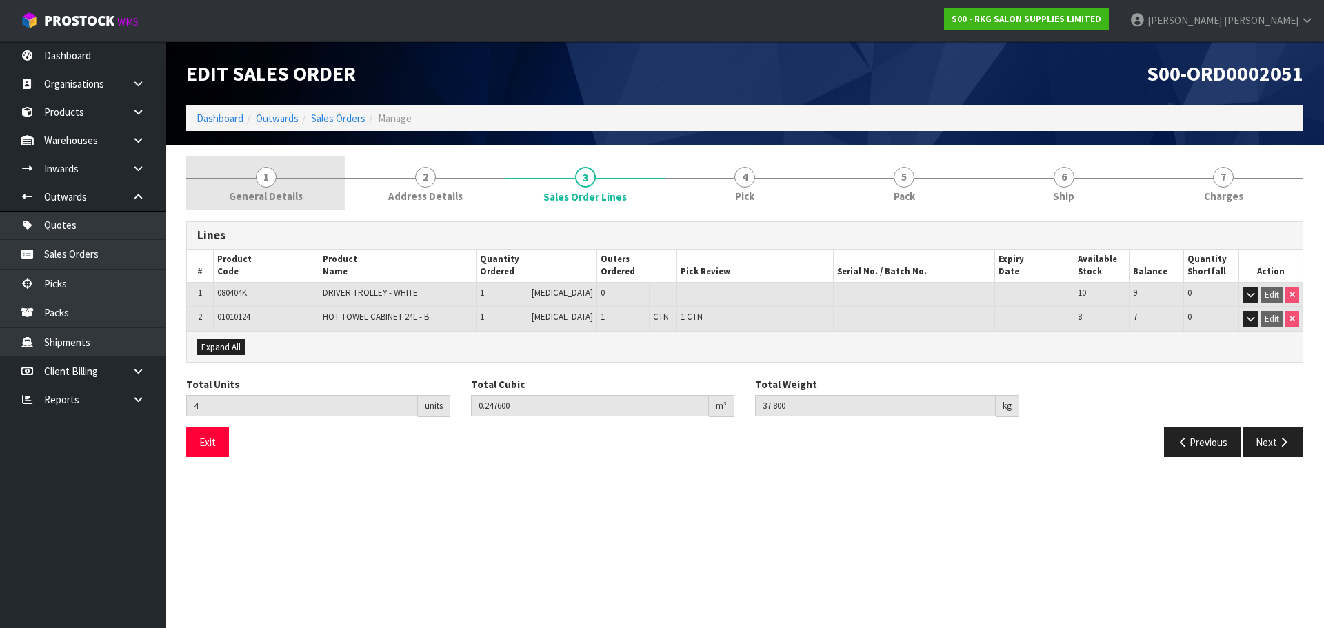
click at [269, 182] on span "1" at bounding box center [266, 177] width 21 height 21
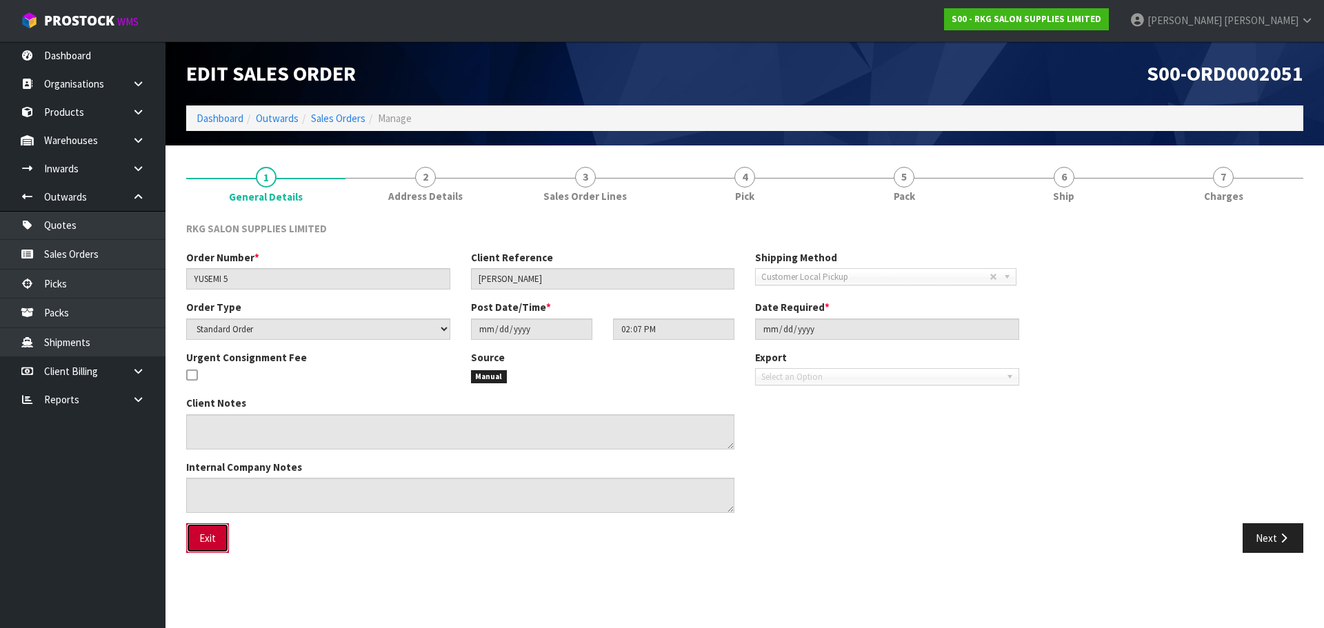
click at [205, 545] on button "Exit" at bounding box center [207, 538] width 43 height 30
